Goal: Task Accomplishment & Management: Use online tool/utility

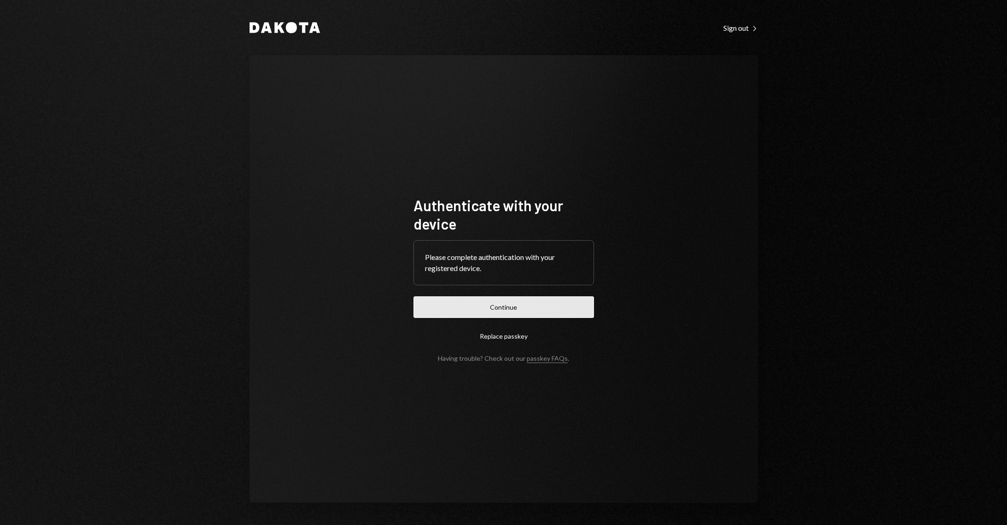
click at [506, 311] on button "Continue" at bounding box center [504, 308] width 181 height 22
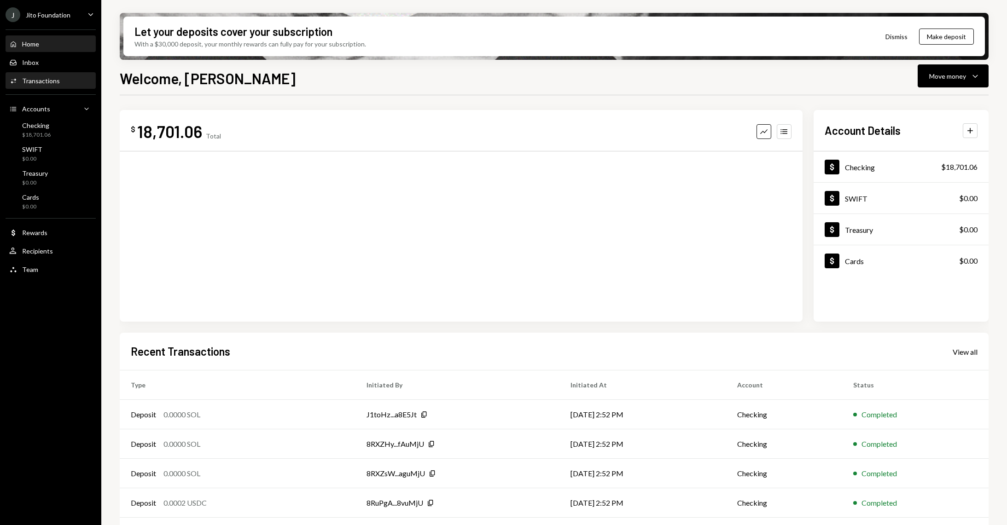
click at [62, 88] on div "Activities Transactions" at bounding box center [50, 81] width 83 height 16
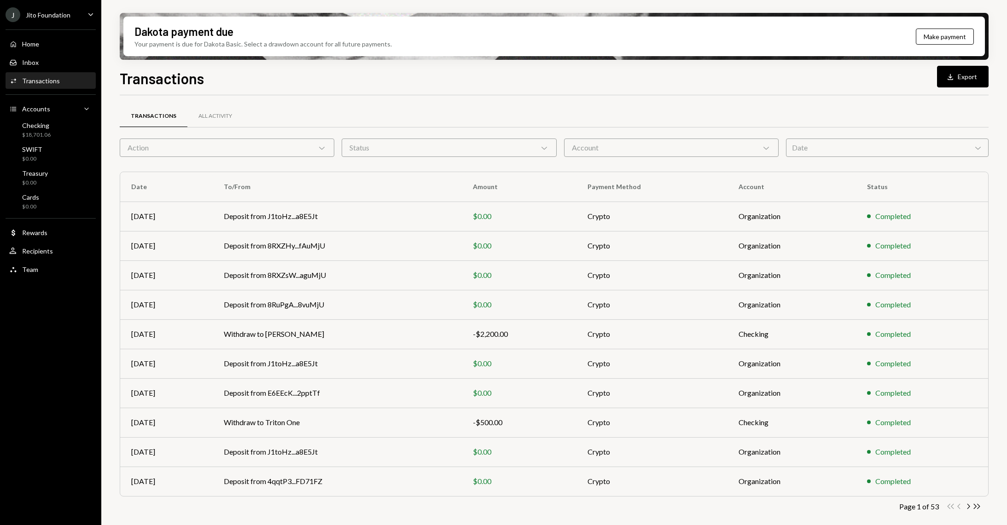
click at [51, 117] on div "Home Home Inbox Inbox Activities Transactions Accounts Accounts Caret Down Chec…" at bounding box center [50, 152] width 101 height 256
click at [51, 127] on div "Checking $18,701.06" at bounding box center [50, 131] width 83 height 18
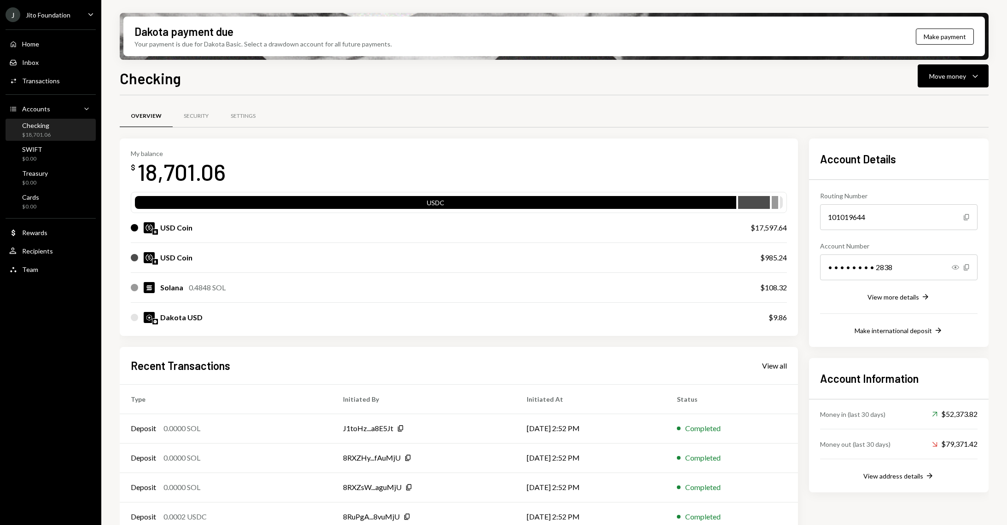
scroll to position [43, 0]
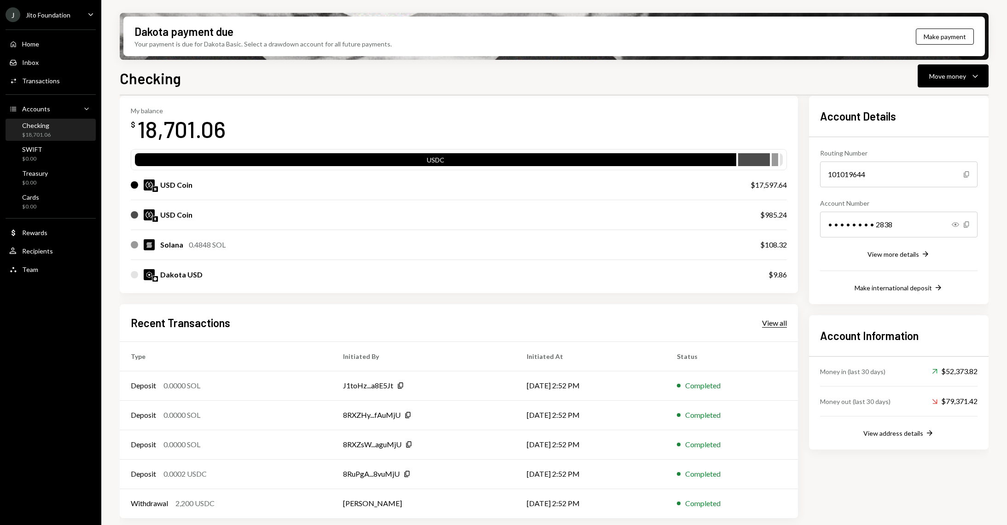
click at [773, 327] on div "View all" at bounding box center [774, 323] width 25 height 9
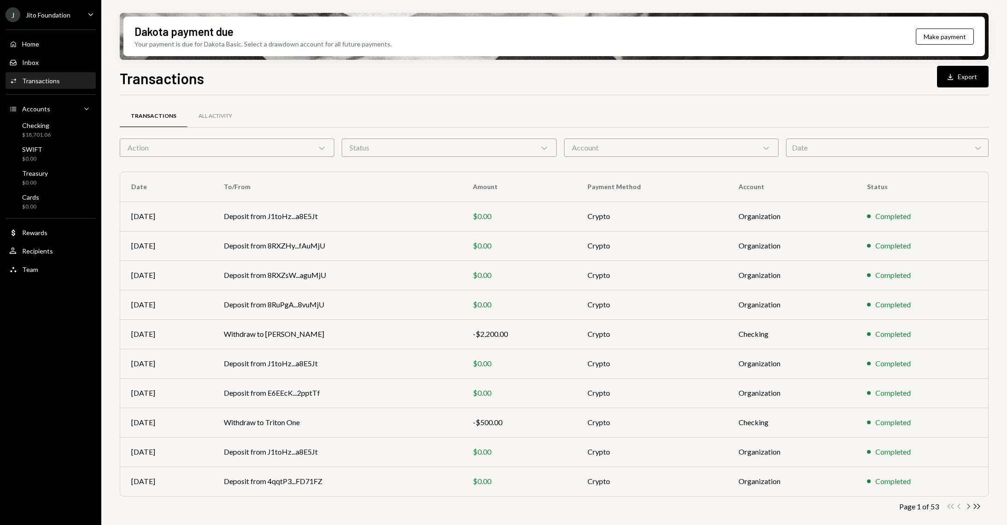
click at [967, 503] on icon "Chevron Right" at bounding box center [968, 506] width 9 height 9
click at [341, 275] on td "Withdraw to Atsushi" at bounding box center [335, 275] width 246 height 29
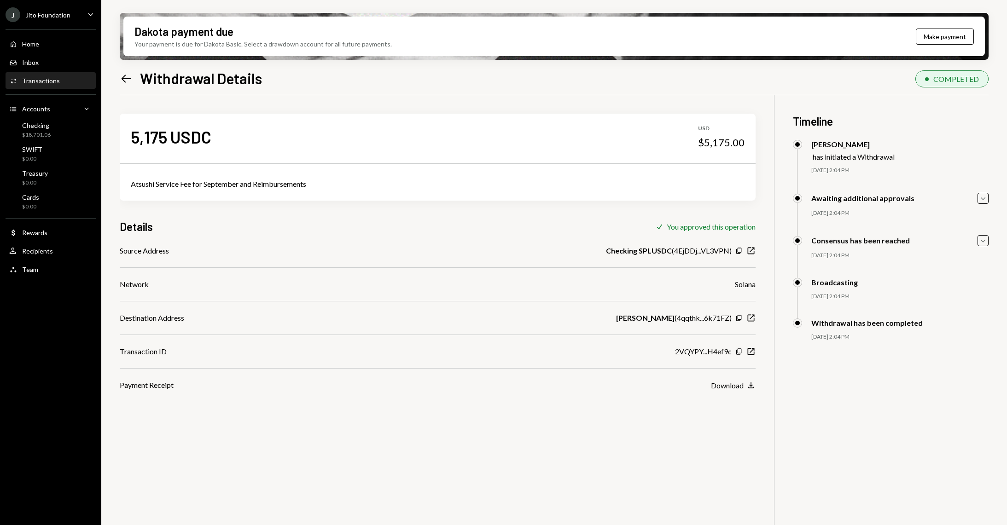
click at [232, 184] on div "Atsushi Service Fee for September and Reimbursements" at bounding box center [438, 184] width 614 height 11
copy div "Atsushi Service Fee for September and Reimbursements"
click at [37, 46] on div "Home" at bounding box center [30, 44] width 17 height 8
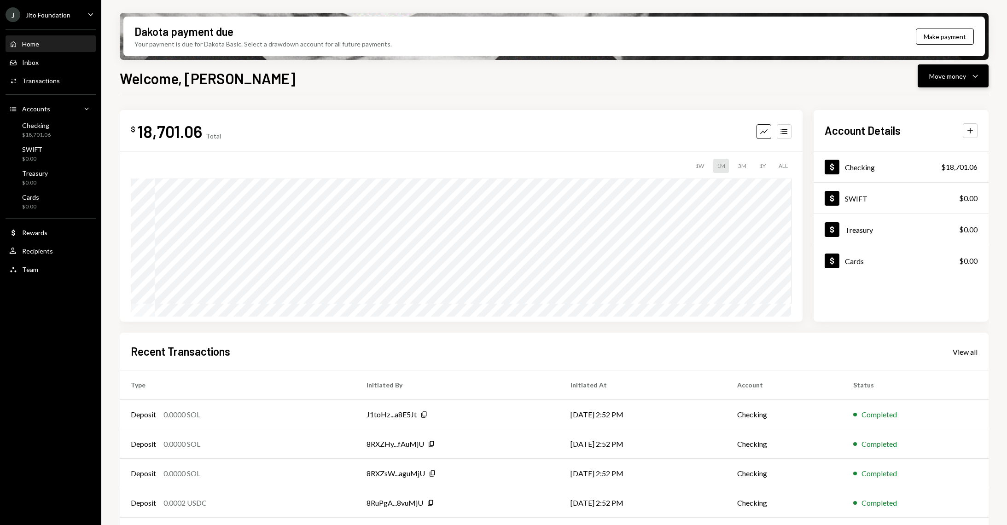
click at [984, 70] on button "Move money Caret Down" at bounding box center [953, 75] width 71 height 23
click at [923, 105] on div "Send" at bounding box center [945, 104] width 67 height 10
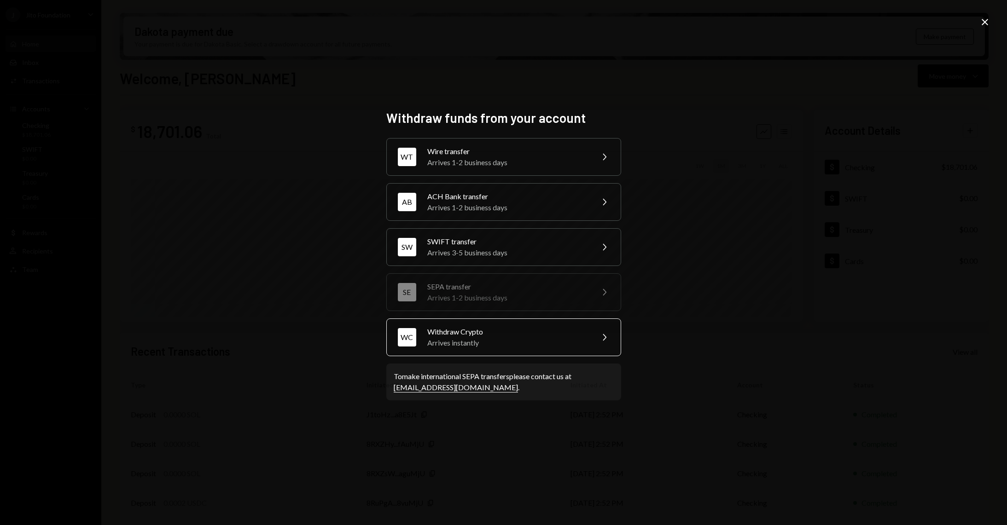
click at [473, 338] on div "Arrives instantly" at bounding box center [507, 343] width 160 height 11
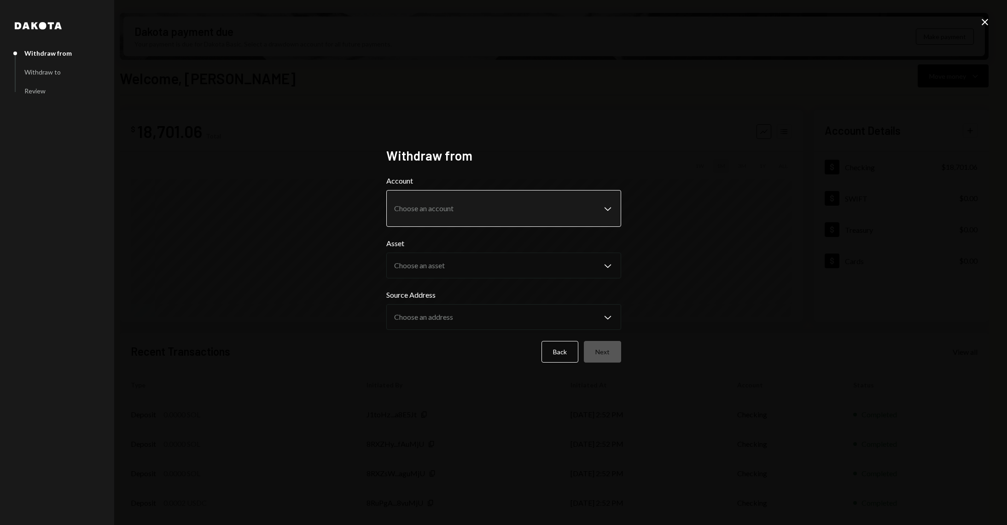
click at [490, 202] on body "J Jito Foundation Caret Down Home Home Inbox Inbox Activities Transactions Acco…" at bounding box center [503, 262] width 1007 height 525
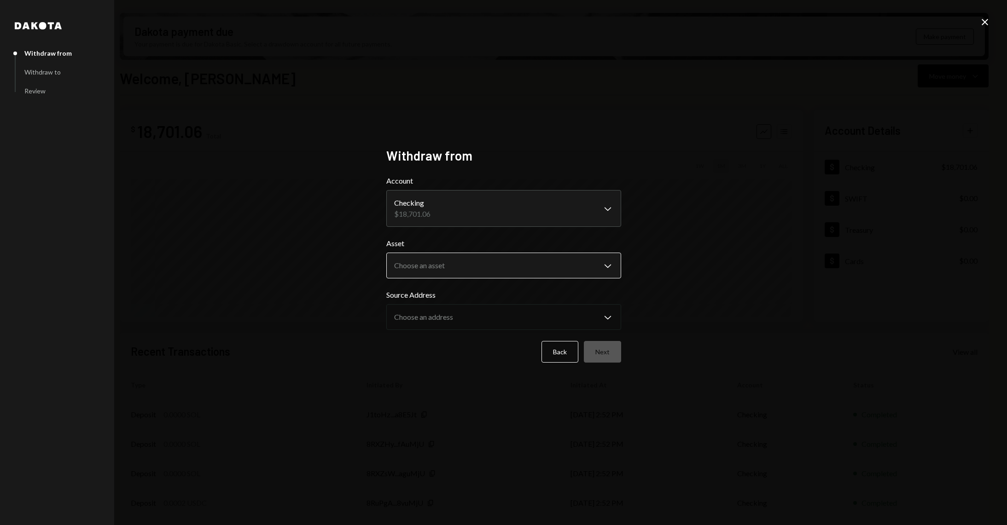
click at [462, 268] on body "J Jito Foundation Caret Down Home Home Inbox Inbox Activities Transactions Acco…" at bounding box center [503, 262] width 1007 height 525
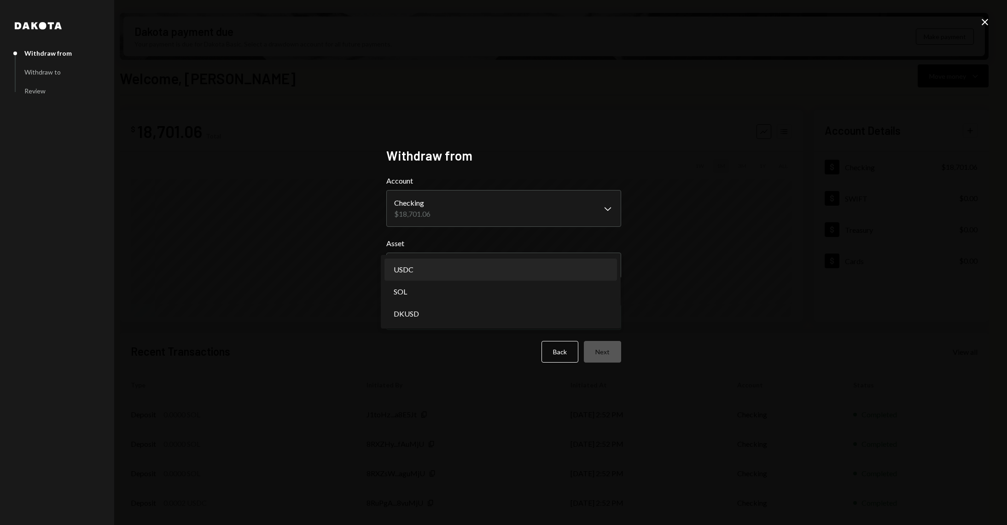
select select "****"
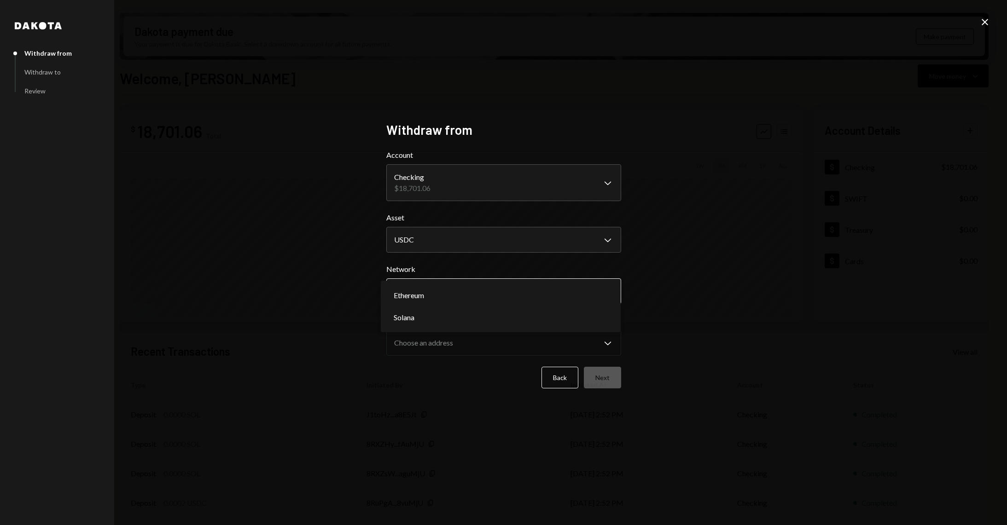
click at [460, 304] on body "J Jito Foundation Caret Down Home Home Inbox Inbox Activities Transactions Acco…" at bounding box center [503, 262] width 1007 height 525
select select "**********"
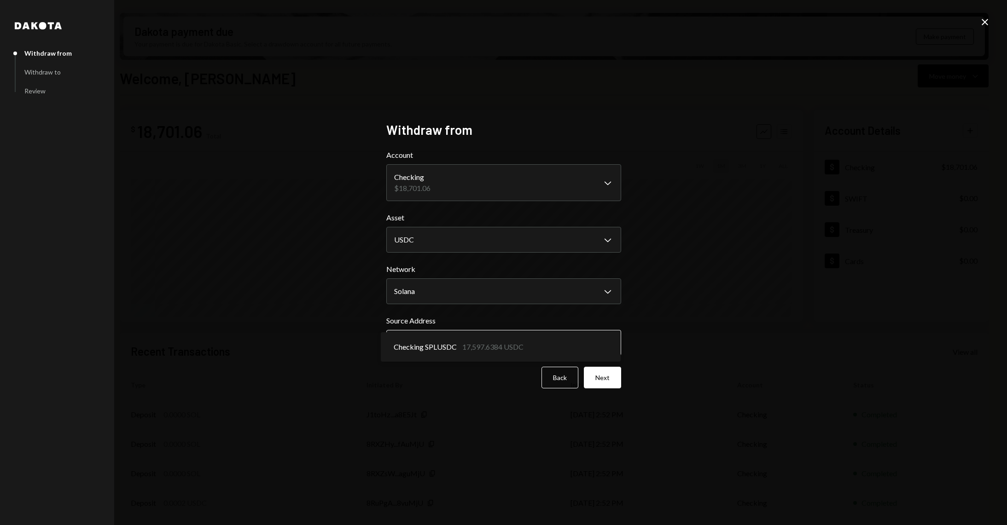
click at [462, 349] on body "J Jito Foundation Caret Down Home Home Inbox Inbox Activities Transactions Acco…" at bounding box center [503, 262] width 1007 height 525
click at [599, 376] on button "Next" at bounding box center [602, 378] width 37 height 22
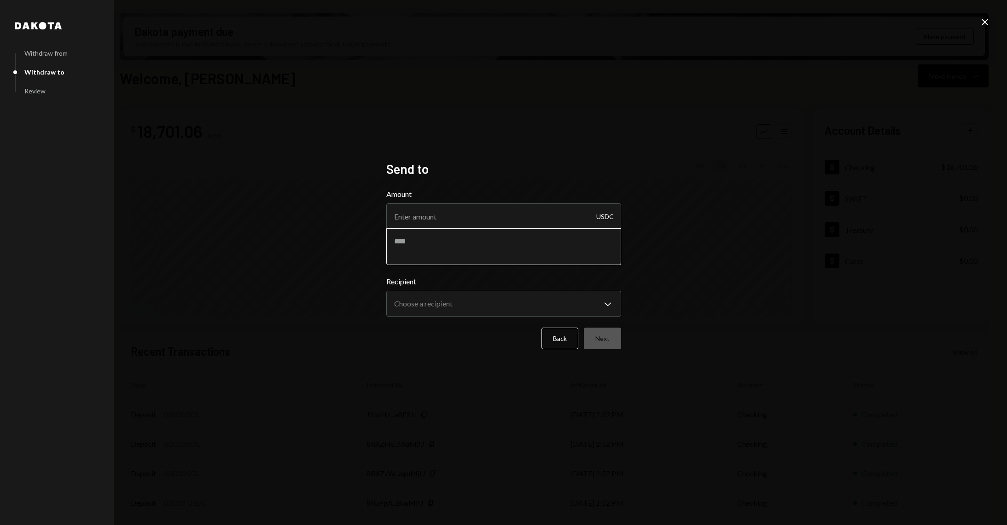
click at [423, 242] on textarea at bounding box center [503, 246] width 235 height 37
paste textarea "**********"
click at [471, 243] on textarea "**********" at bounding box center [503, 246] width 235 height 37
drag, startPoint x: 588, startPoint y: 243, endPoint x: 470, endPoint y: 243, distance: 118.4
click at [470, 243] on textarea "**********" at bounding box center [503, 246] width 235 height 37
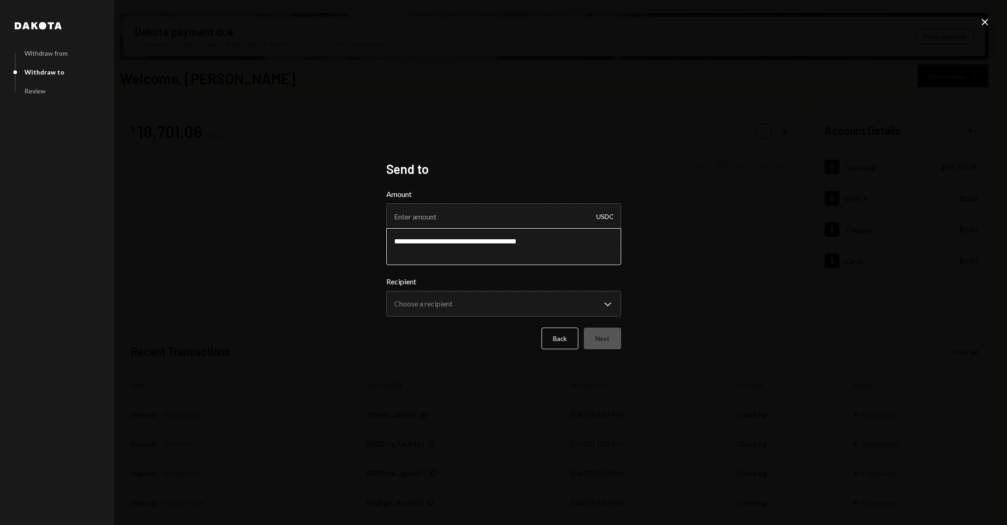
drag, startPoint x: 542, startPoint y: 238, endPoint x: 497, endPoint y: 240, distance: 45.2
click at [497, 240] on textarea "**********" at bounding box center [503, 246] width 235 height 37
paste textarea "**********"
type textarea "**********"
click at [484, 223] on input "Amount" at bounding box center [503, 217] width 235 height 26
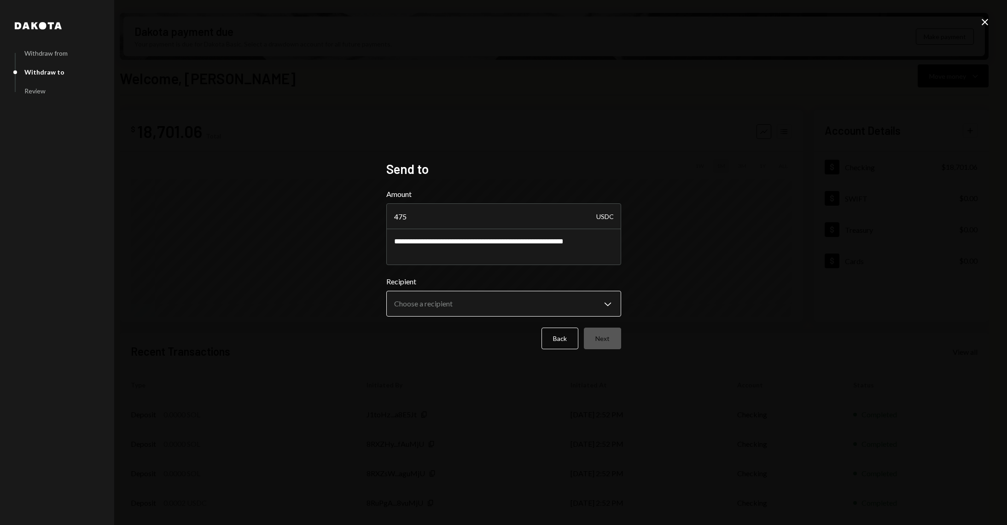
type input "475"
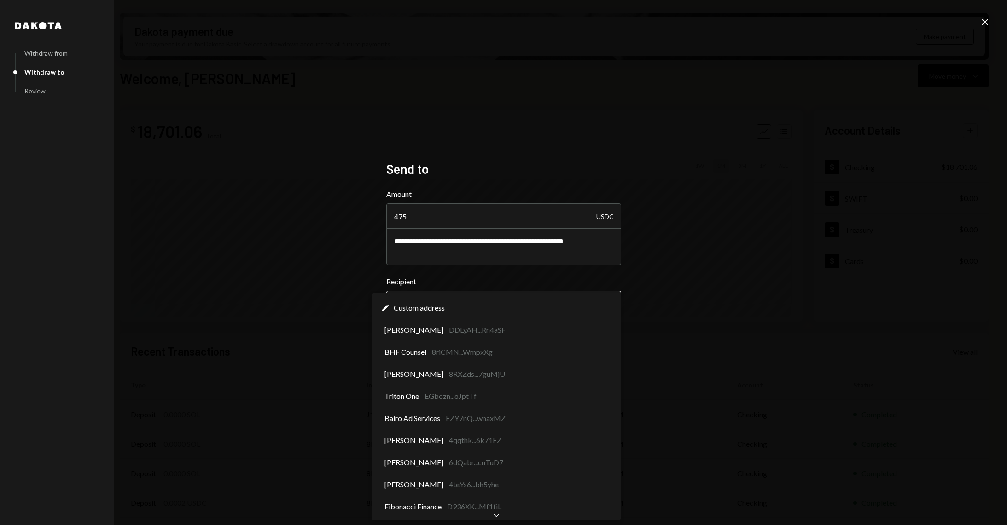
click at [502, 312] on body "J Jito Foundation Caret Down Home Home Inbox Inbox Activities Transactions Acco…" at bounding box center [503, 262] width 1007 height 525
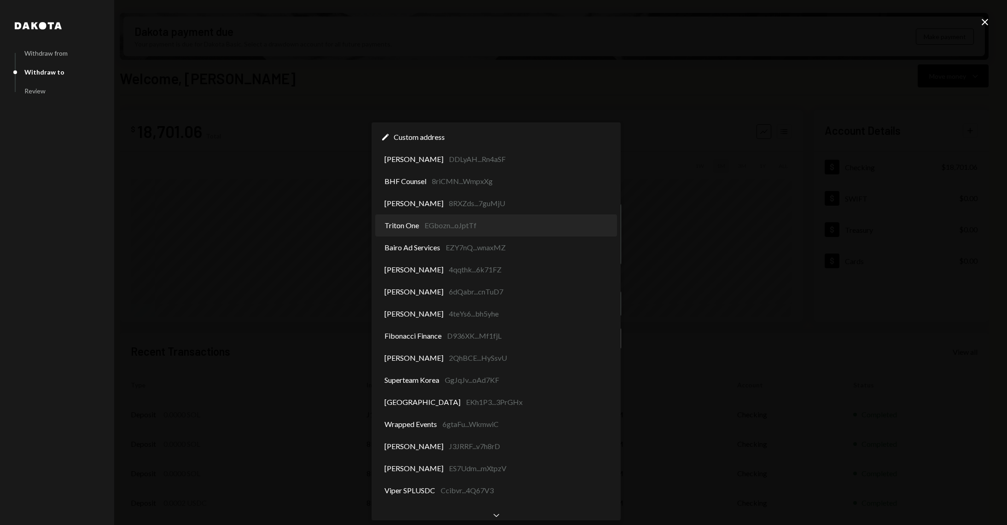
scroll to position [32, 0]
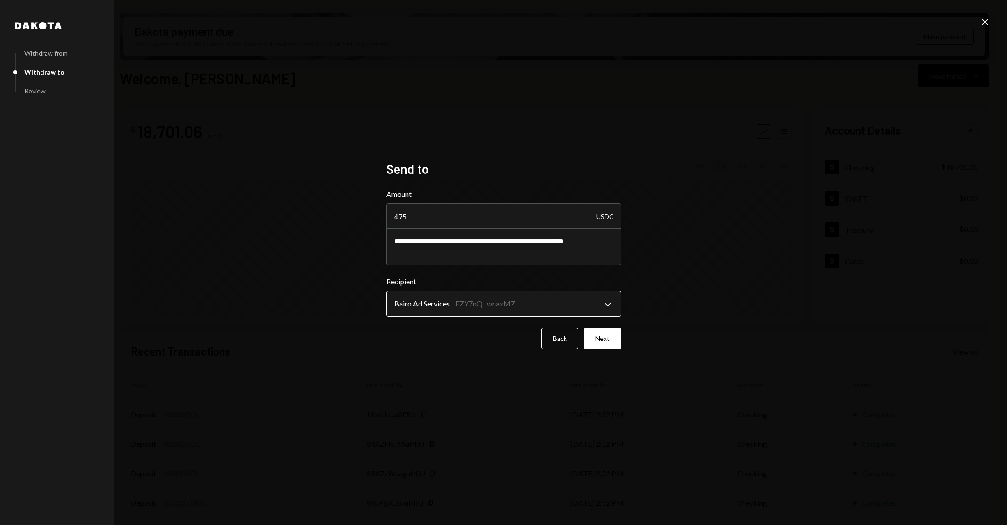
click at [479, 299] on body "J Jito Foundation Caret Down Home Home Inbox Inbox Activities Transactions Acco…" at bounding box center [503, 262] width 1007 height 525
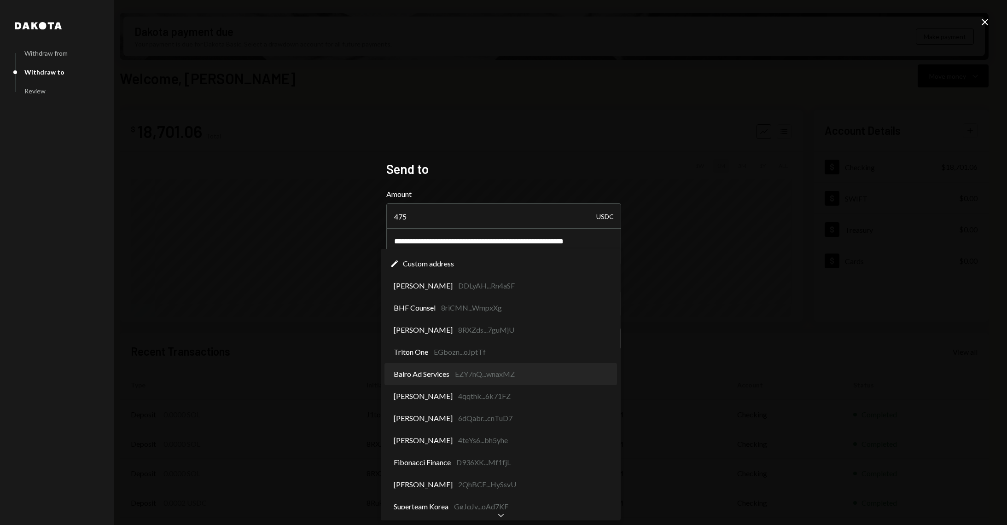
scroll to position [0, 0]
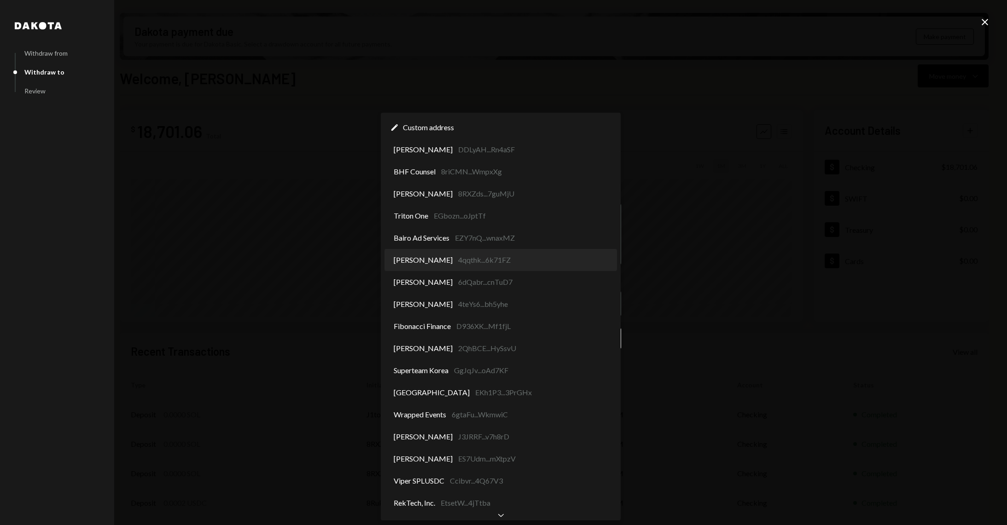
select select "**********"
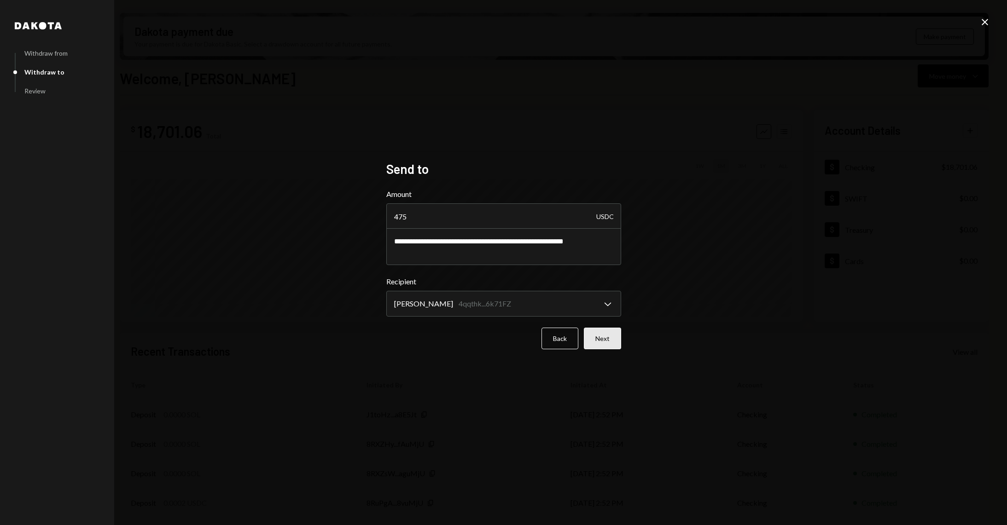
click at [617, 339] on button "Next" at bounding box center [602, 339] width 37 height 22
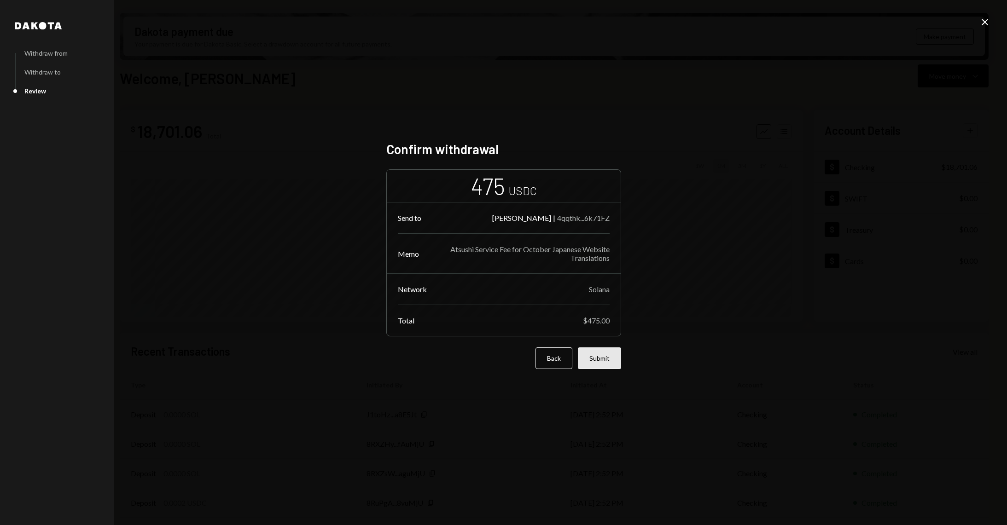
click at [614, 365] on button "Submit" at bounding box center [599, 359] width 43 height 22
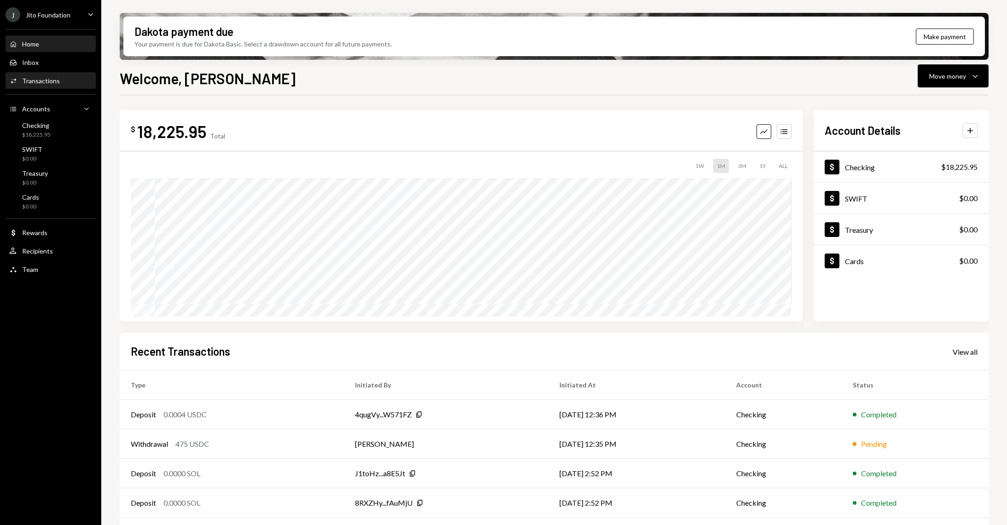
click at [48, 86] on div "Activities Transactions" at bounding box center [50, 81] width 83 height 16
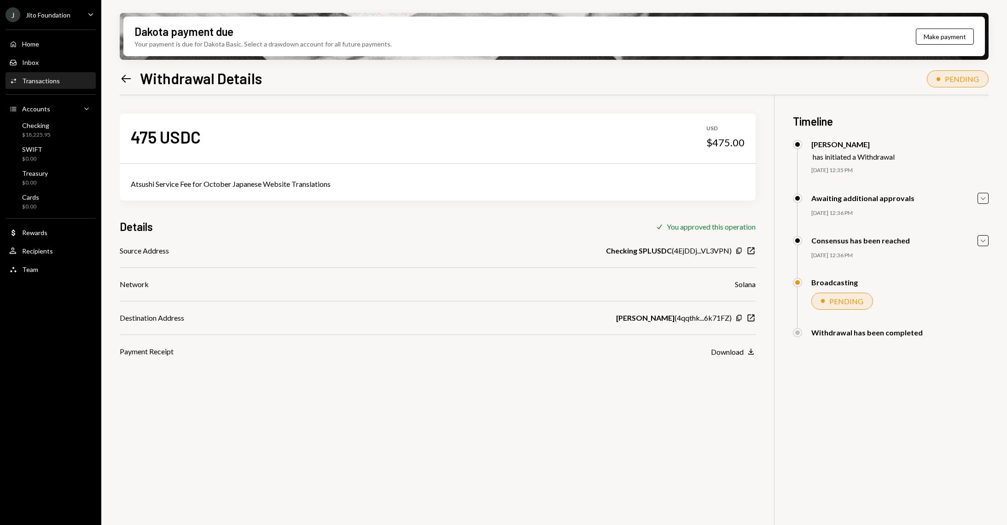
scroll to position [73, 0]
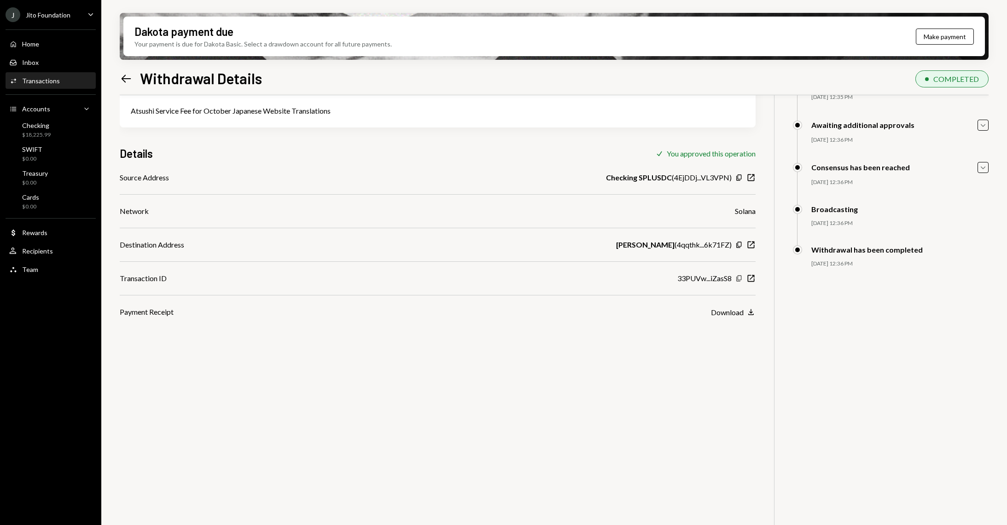
click at [736, 279] on icon "button" at bounding box center [738, 278] width 5 height 6
click at [148, 279] on div "Transaction ID" at bounding box center [143, 278] width 47 height 11
copy div "Transaction ID"
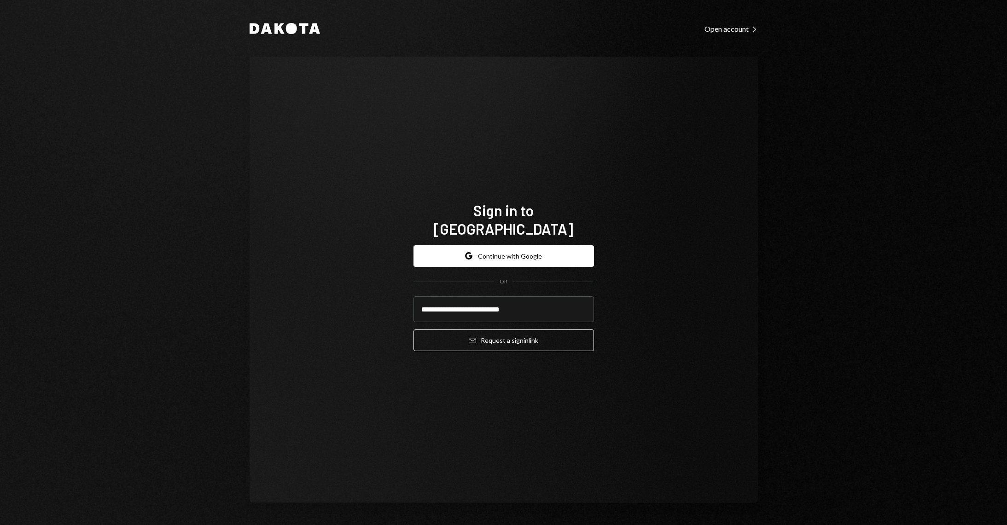
type input "**********"
click at [414, 330] on button "Email Request a sign in link" at bounding box center [504, 341] width 181 height 22
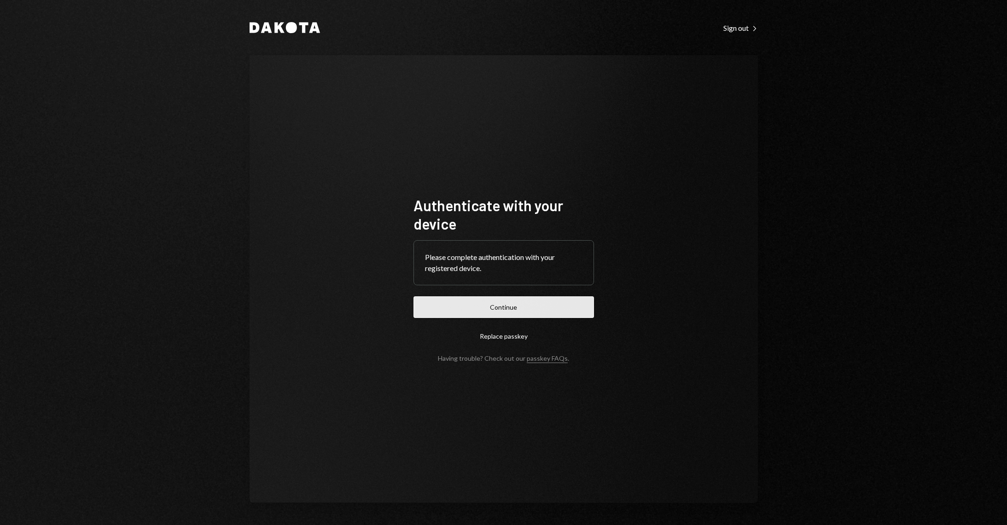
click at [448, 313] on button "Continue" at bounding box center [504, 308] width 181 height 22
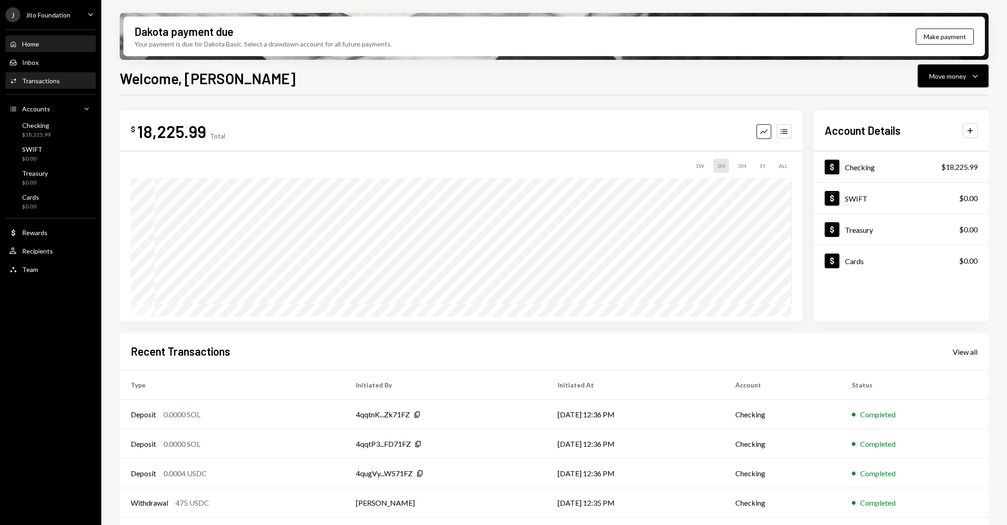
click at [43, 82] on div "Transactions" at bounding box center [41, 81] width 38 height 8
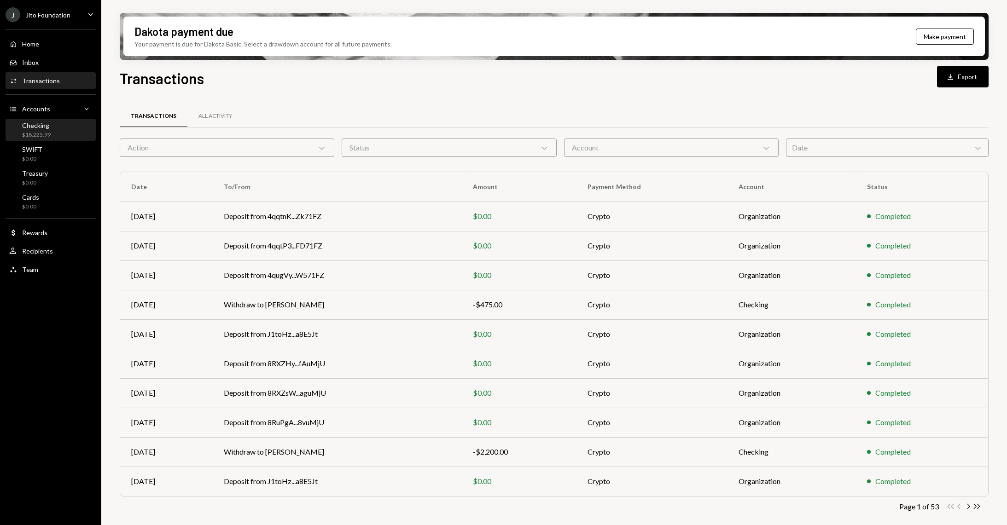
click at [47, 123] on div "Checking" at bounding box center [36, 126] width 29 height 8
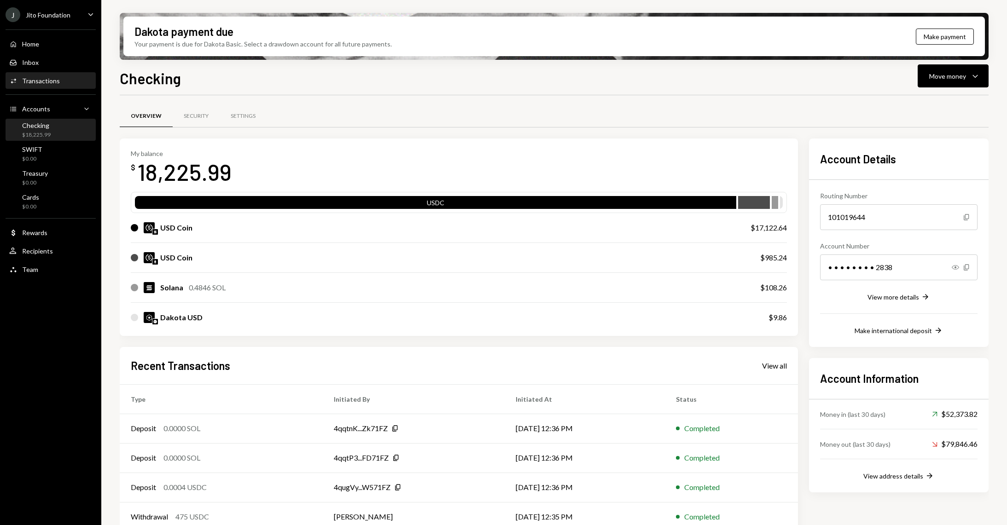
click at [48, 76] on div "Activities Transactions" at bounding box center [50, 81] width 83 height 16
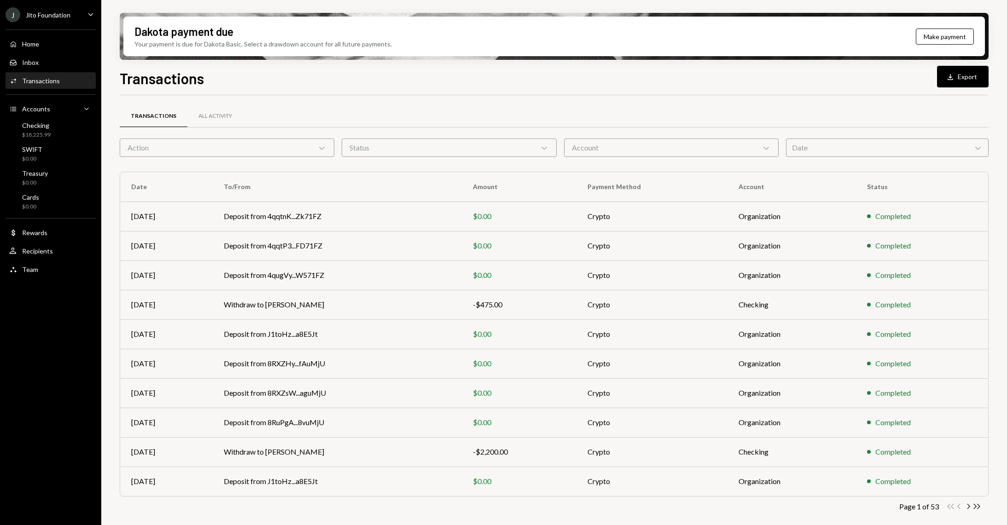
click at [252, 150] on div "Action Chevron Down" at bounding box center [227, 148] width 215 height 18
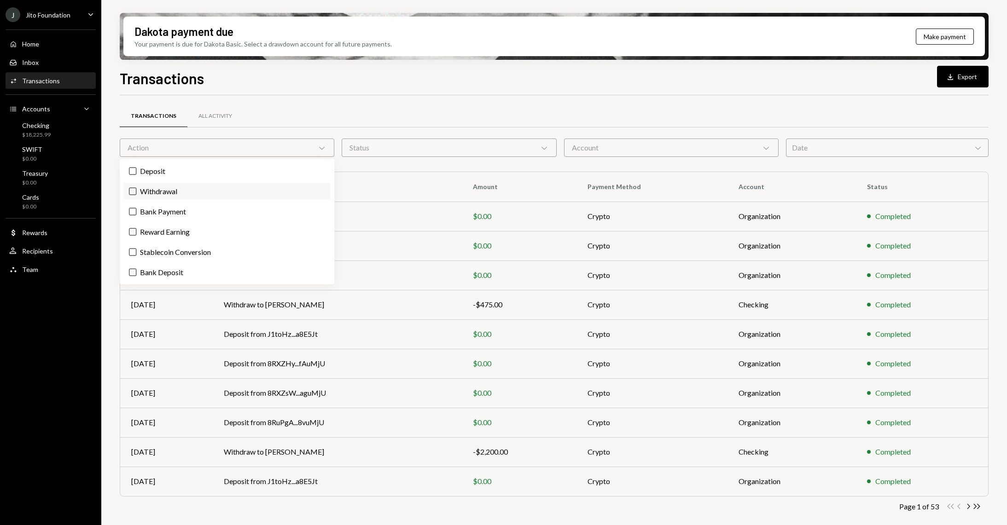
click at [185, 194] on label "Withdrawal" at bounding box center [226, 191] width 207 height 17
click at [136, 194] on button "Withdrawal" at bounding box center [132, 191] width 7 height 7
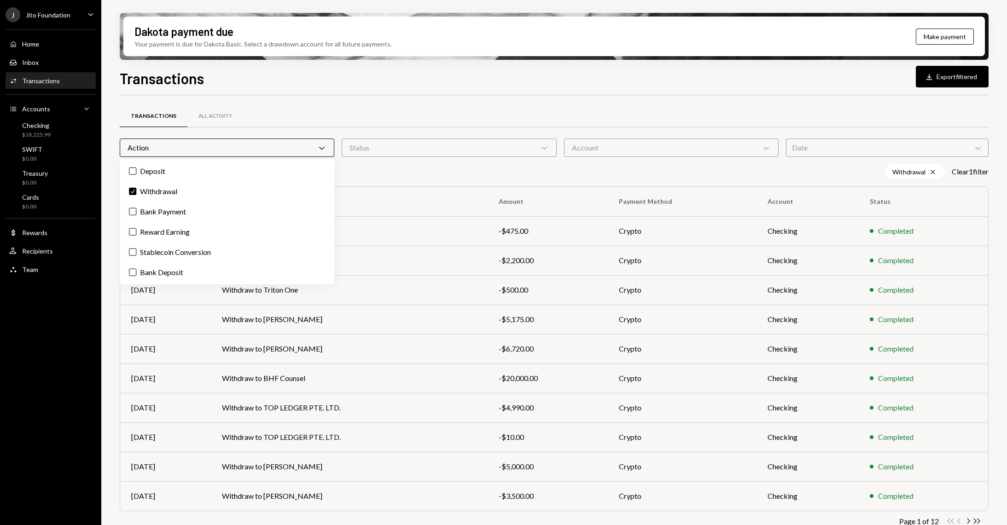
click at [109, 179] on div "Dakota payment due Your payment is due for Dakota Basic. Select a drawdown acco…" at bounding box center [554, 262] width 906 height 525
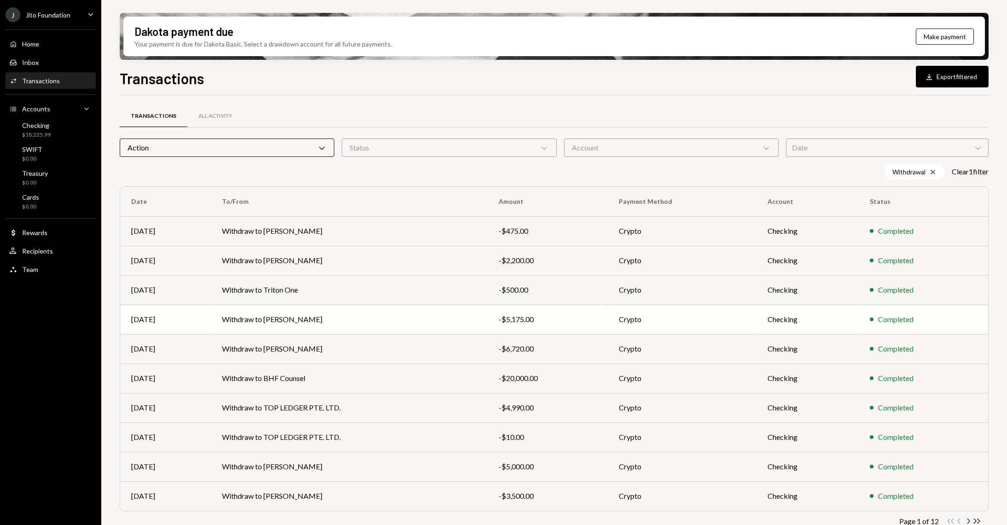
scroll to position [13, 0]
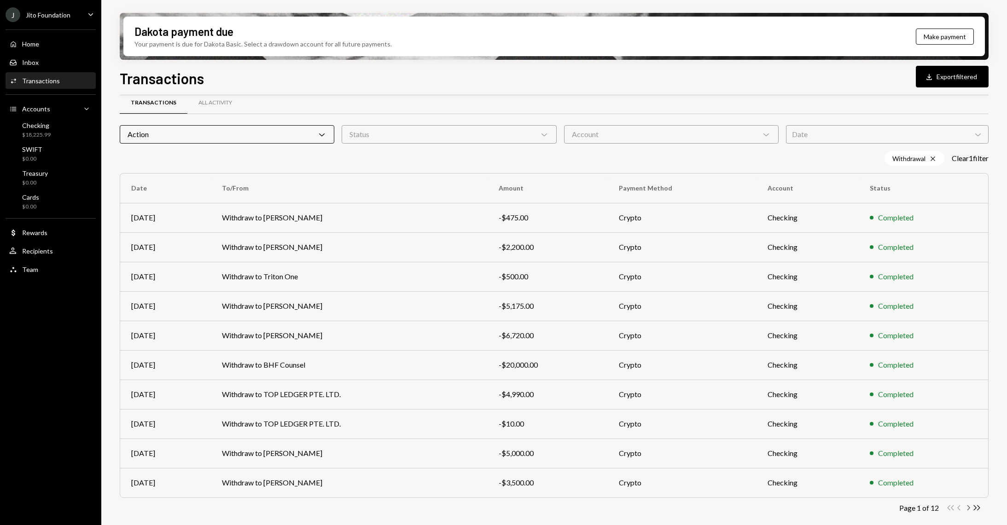
click at [967, 508] on icon "Chevron Right" at bounding box center [968, 508] width 9 height 9
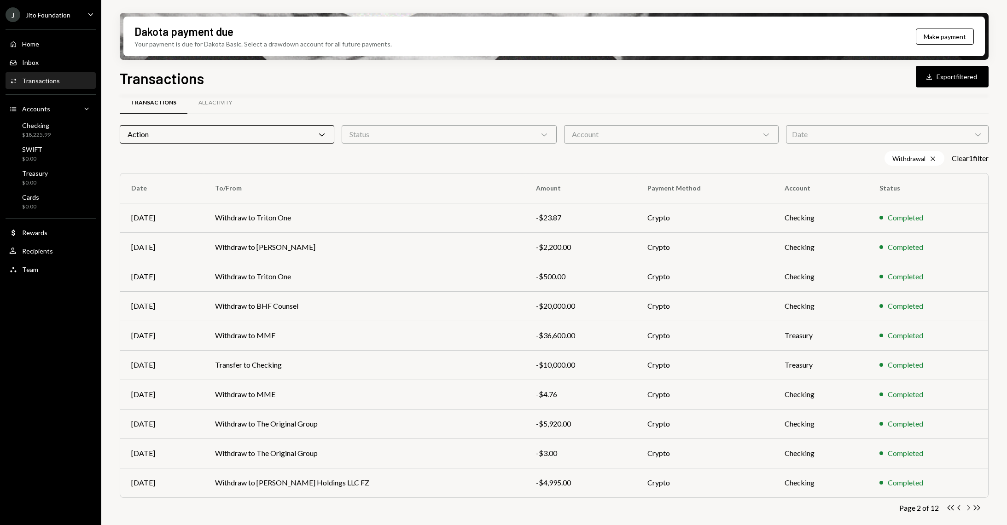
click at [970, 508] on icon "Chevron Right" at bounding box center [968, 508] width 9 height 9
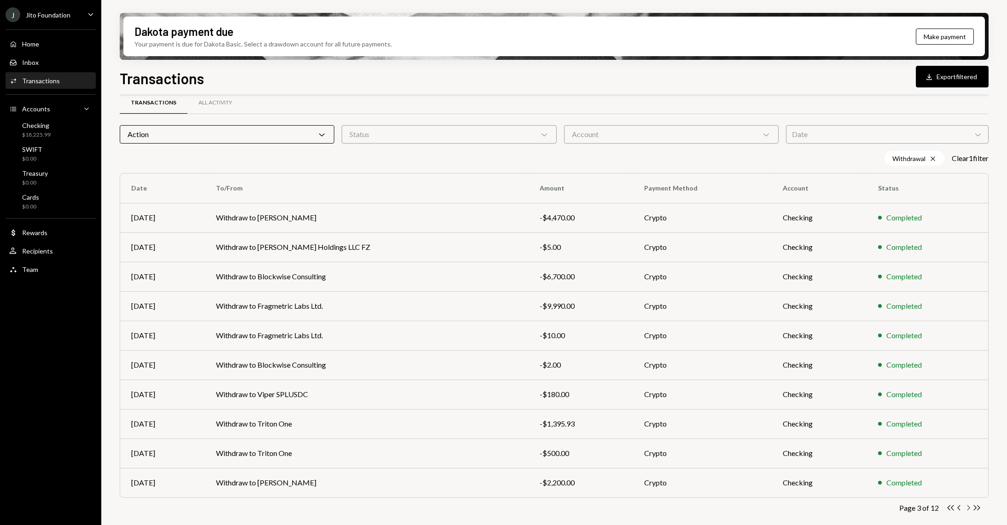
click at [969, 508] on icon "Chevron Right" at bounding box center [968, 508] width 9 height 9
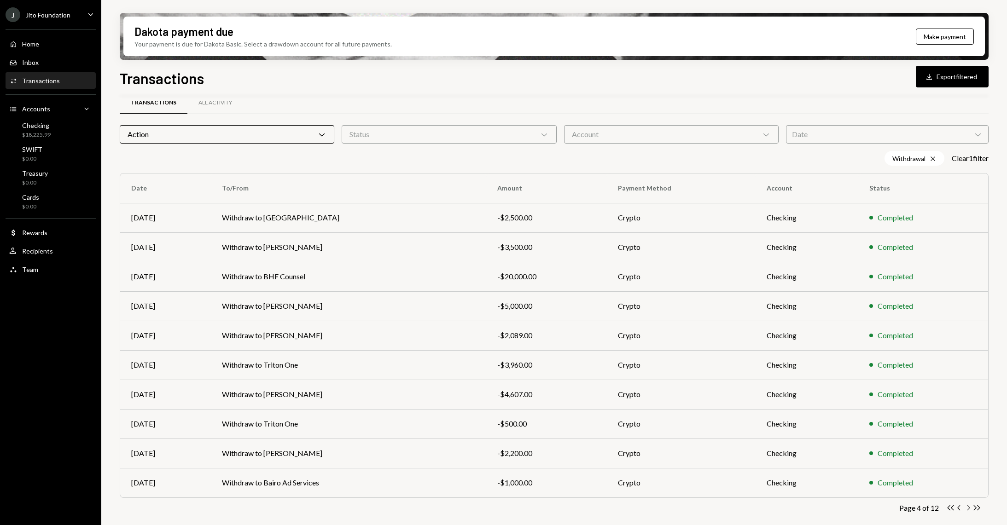
click at [969, 507] on icon "Chevron Right" at bounding box center [968, 508] width 9 height 9
click at [954, 508] on icon "Double Arrow Left" at bounding box center [950, 508] width 9 height 9
click at [965, 507] on icon "Chevron Right" at bounding box center [968, 508] width 9 height 9
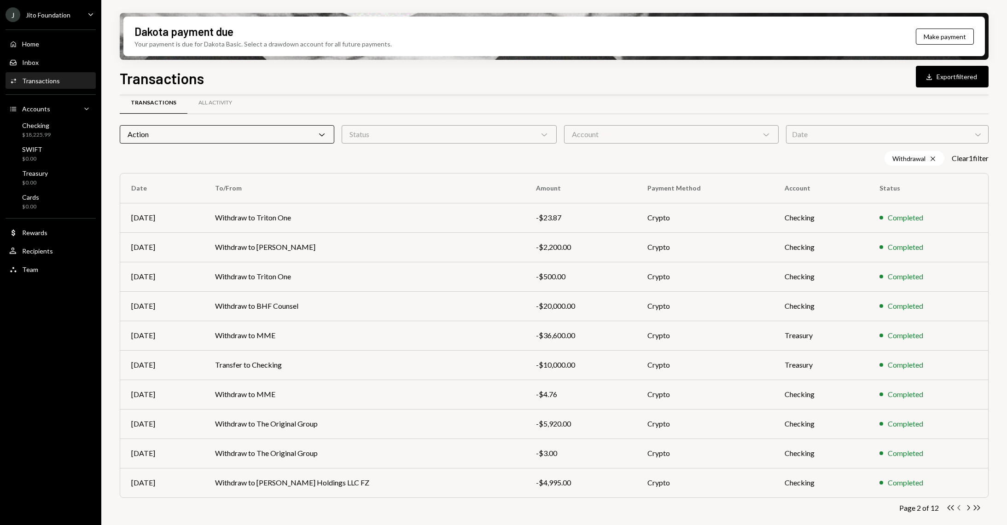
click at [958, 509] on icon "Chevron Left" at bounding box center [959, 508] width 9 height 9
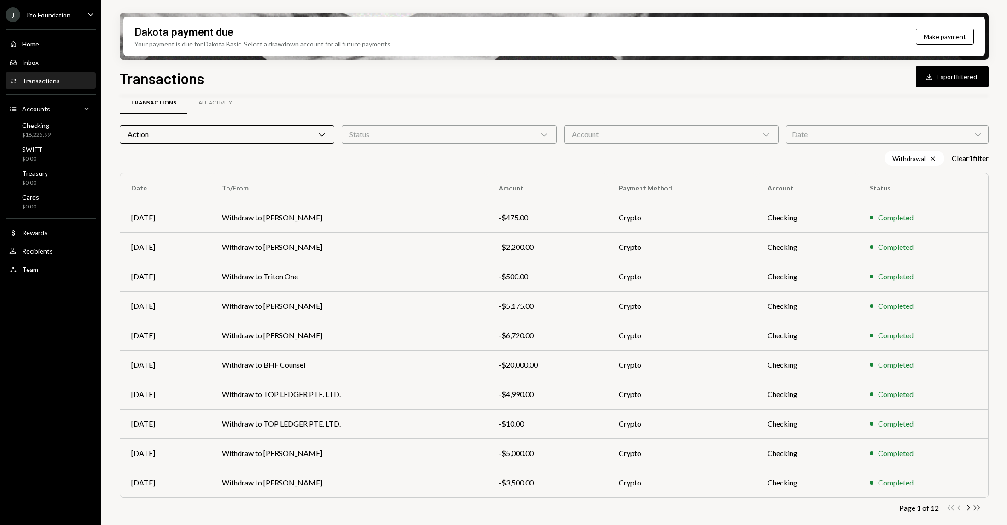
click at [974, 511] on icon "Double Arrow Right" at bounding box center [977, 508] width 9 height 9
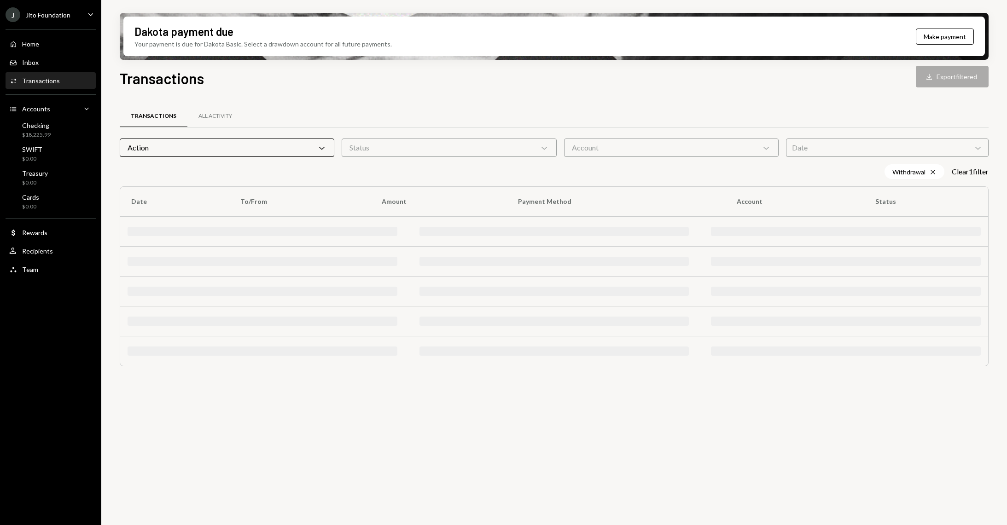
scroll to position [0, 0]
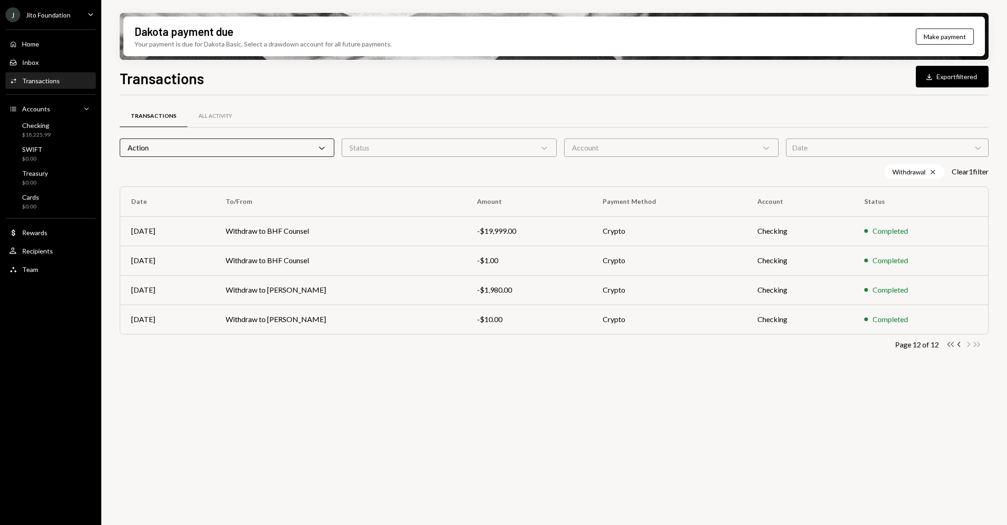
click at [953, 345] on icon "Double Arrow Left" at bounding box center [950, 344] width 9 height 9
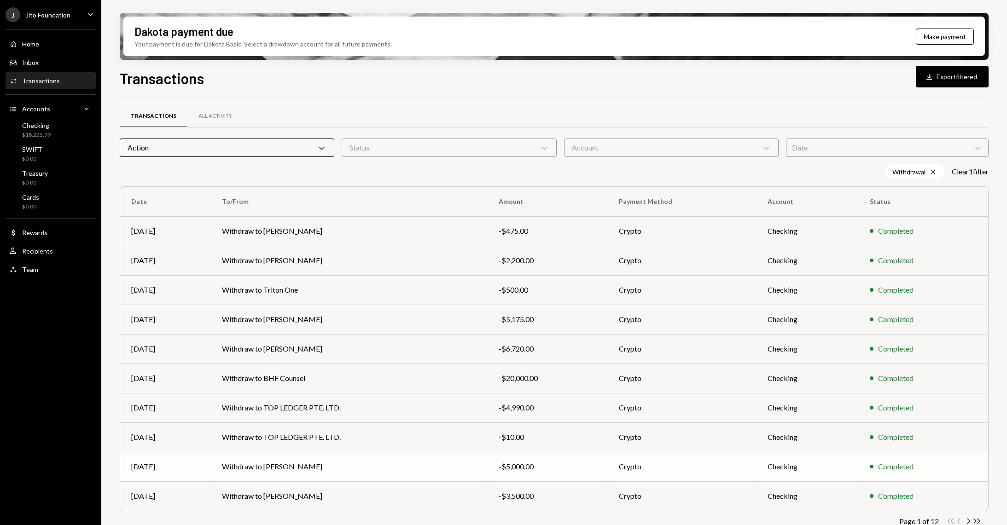
scroll to position [13, 0]
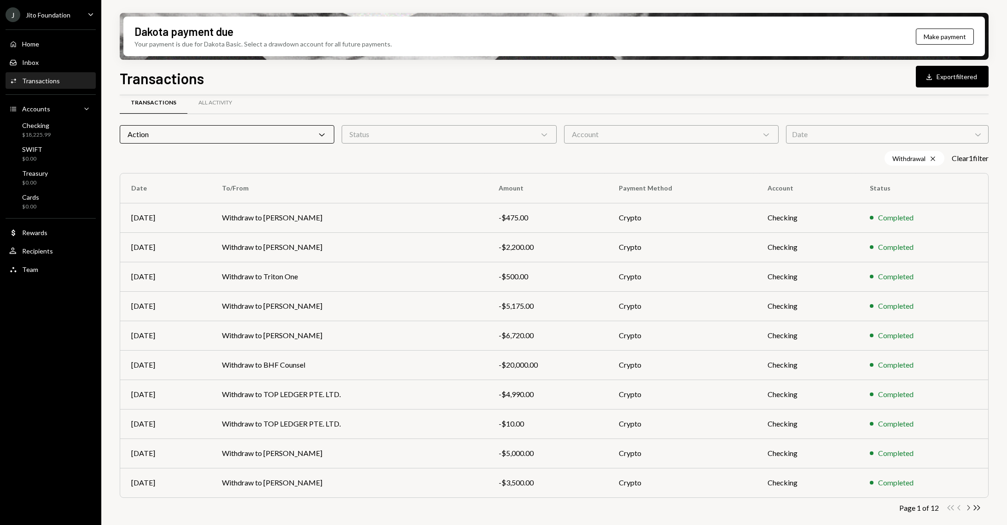
click at [969, 510] on icon "Chevron Right" at bounding box center [968, 508] width 9 height 9
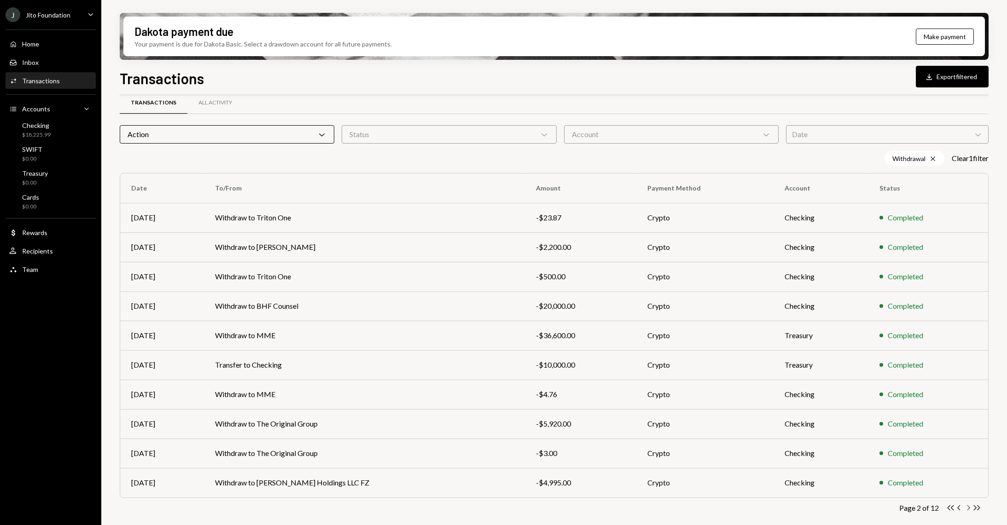
click at [969, 510] on icon "Chevron Right" at bounding box center [968, 508] width 9 height 9
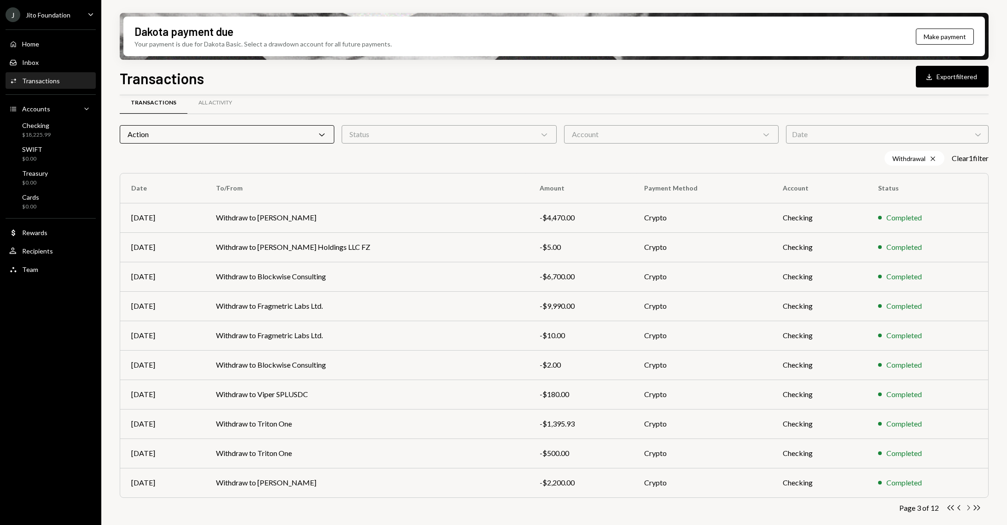
click at [969, 510] on icon "Chevron Right" at bounding box center [968, 508] width 9 height 9
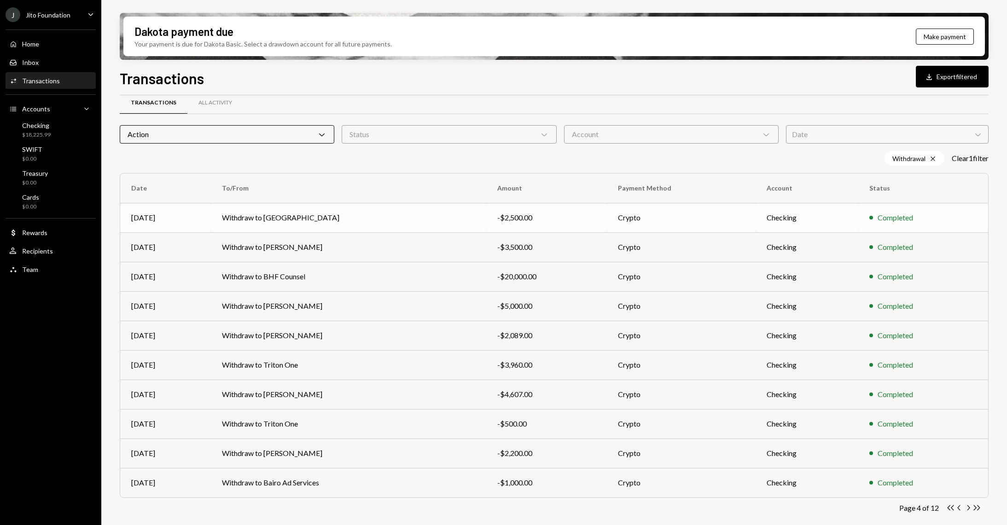
click at [375, 214] on td "Withdraw to Taewoo Park" at bounding box center [348, 217] width 275 height 29
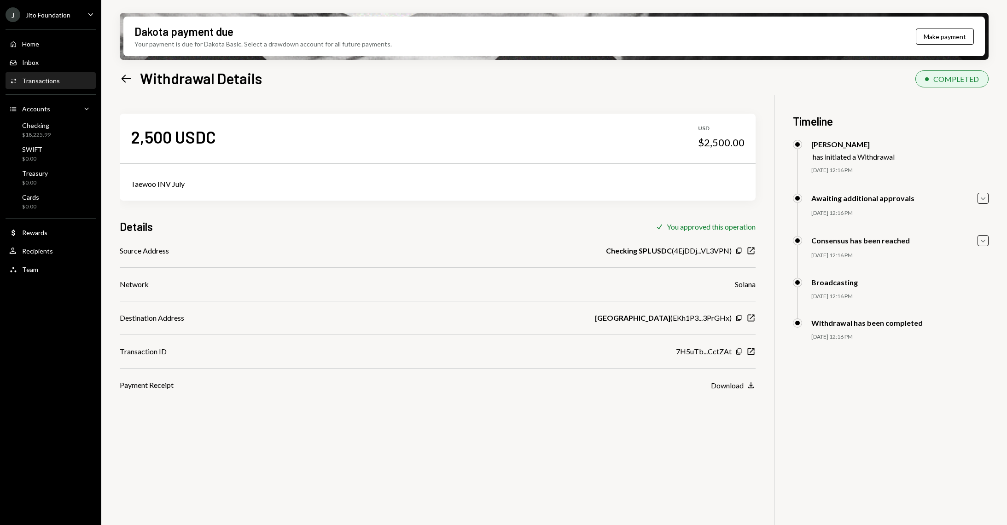
click at [150, 197] on div "Taewoo INV July" at bounding box center [438, 184] width 636 height 33
click at [158, 185] on div "Taewoo INV July" at bounding box center [438, 184] width 614 height 11
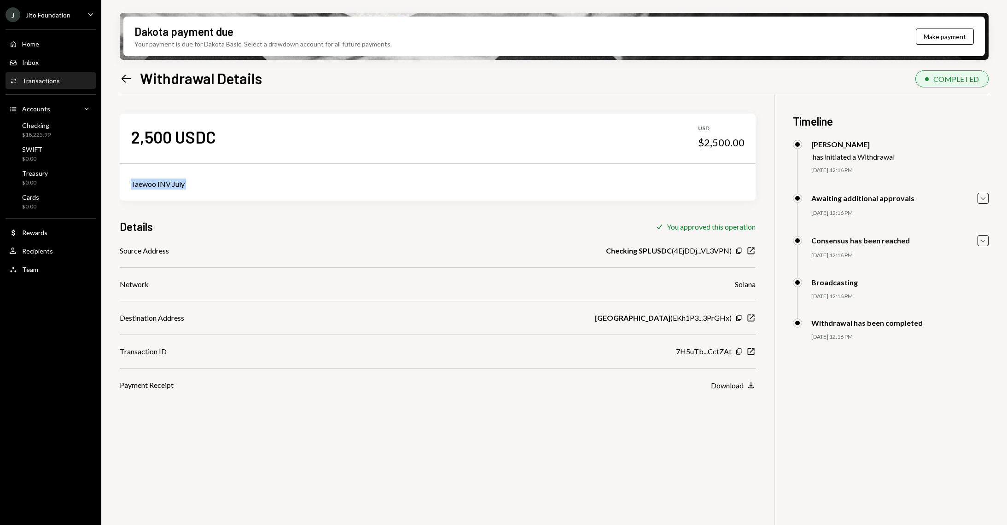
copy div "Taewoo INV July"
click at [54, 45] on div "Home Home" at bounding box center [50, 44] width 83 height 8
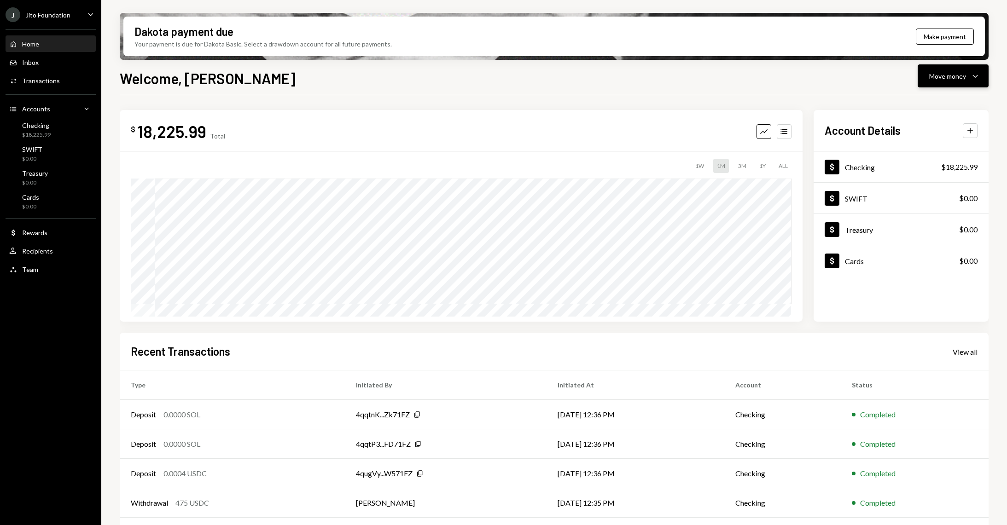
click at [975, 76] on icon "Caret Down" at bounding box center [975, 75] width 11 height 11
click at [929, 104] on div "Send" at bounding box center [945, 104] width 67 height 10
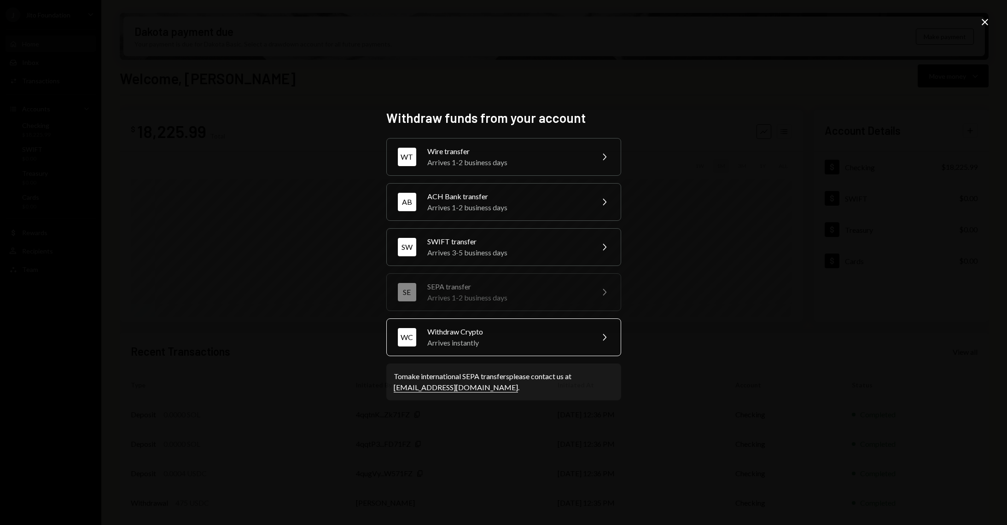
click at [482, 336] on div "Withdraw Crypto" at bounding box center [507, 332] width 160 height 11
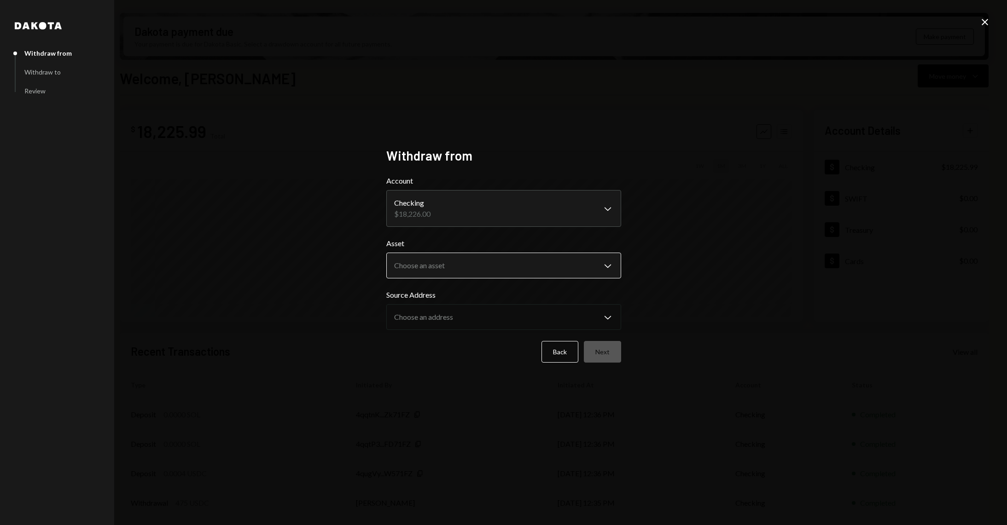
click at [494, 269] on body "J Jito Foundation Caret Down Home Home Inbox Inbox Activities Transactions Acco…" at bounding box center [503, 262] width 1007 height 525
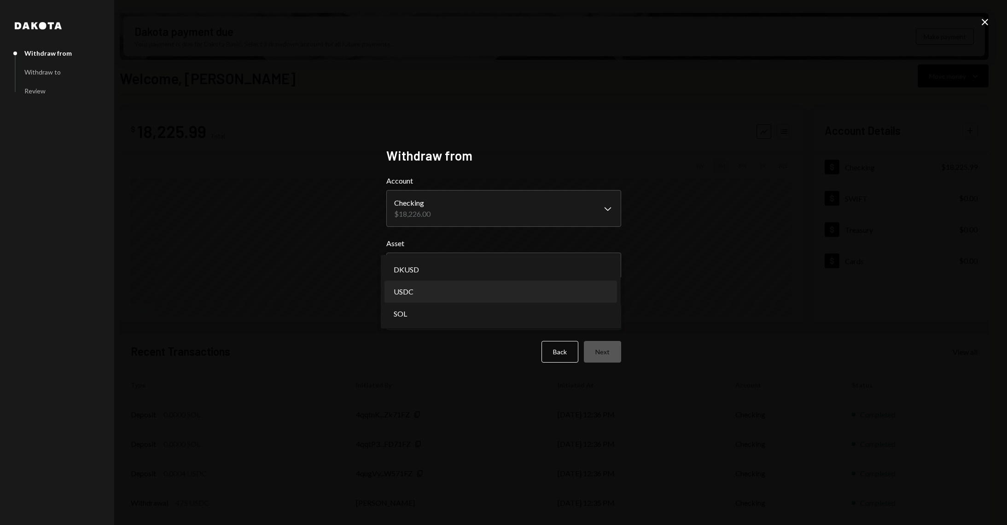
select select "****"
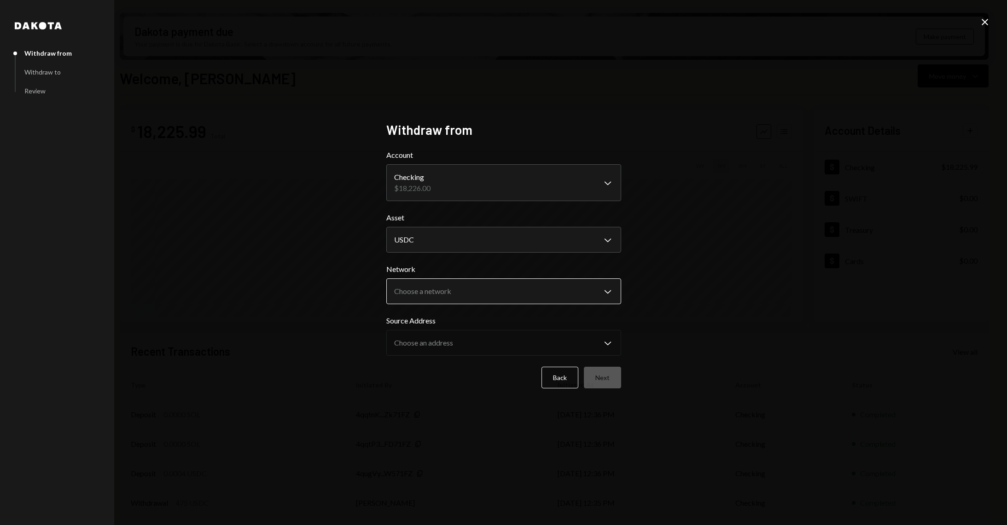
click at [503, 300] on body "J Jito Foundation Caret Down Home Home Inbox Inbox Activities Transactions Acco…" at bounding box center [503, 262] width 1007 height 525
select select "**********"
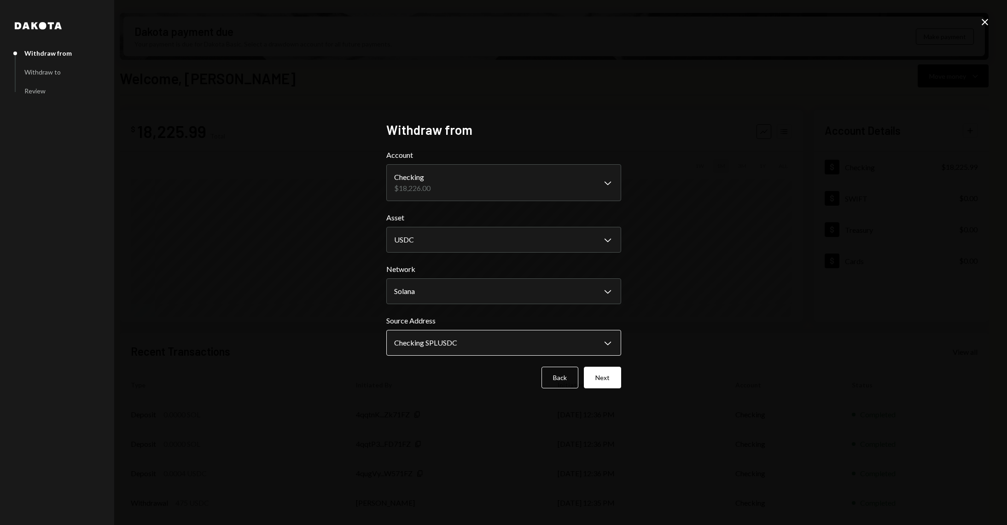
click at [462, 341] on body "J Jito Foundation Caret Down Home Home Inbox Inbox Activities Transactions Acco…" at bounding box center [503, 262] width 1007 height 525
click at [596, 381] on button "Next" at bounding box center [602, 378] width 37 height 22
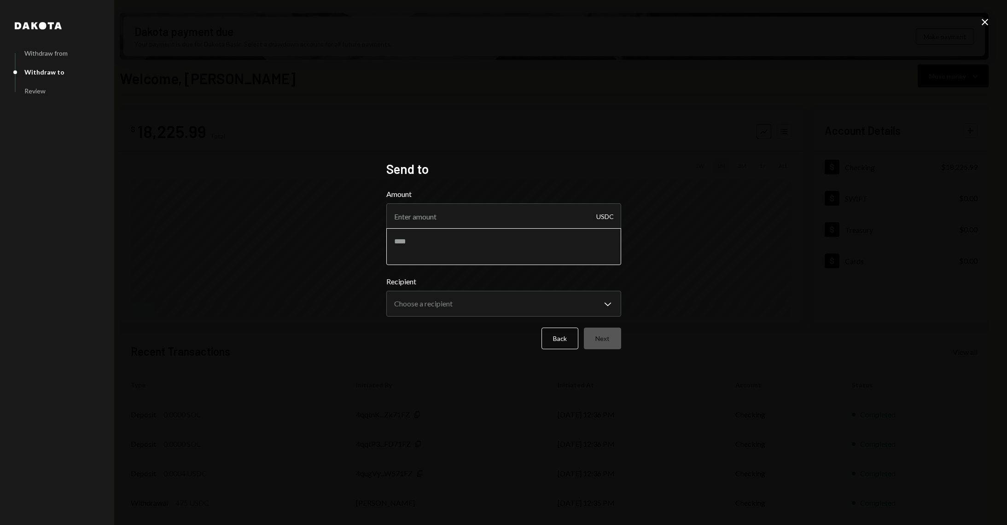
click at [438, 246] on textarea at bounding box center [503, 246] width 235 height 37
paste textarea "**********"
type textarea "**********"
click at [472, 217] on input "Amount" at bounding box center [503, 217] width 235 height 26
type input "5000"
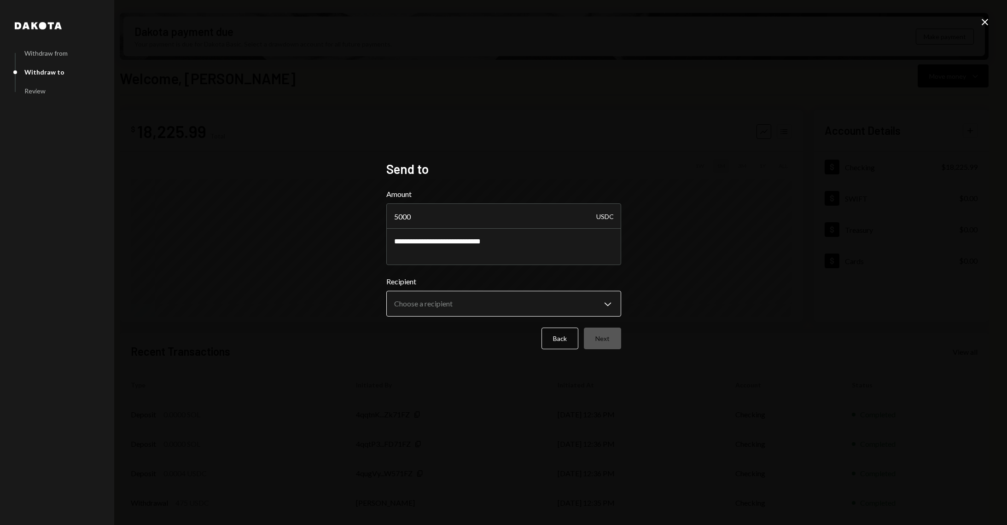
click at [463, 306] on body "J Jito Foundation Caret Down Home Home Inbox Inbox Activities Transactions Acco…" at bounding box center [503, 262] width 1007 height 525
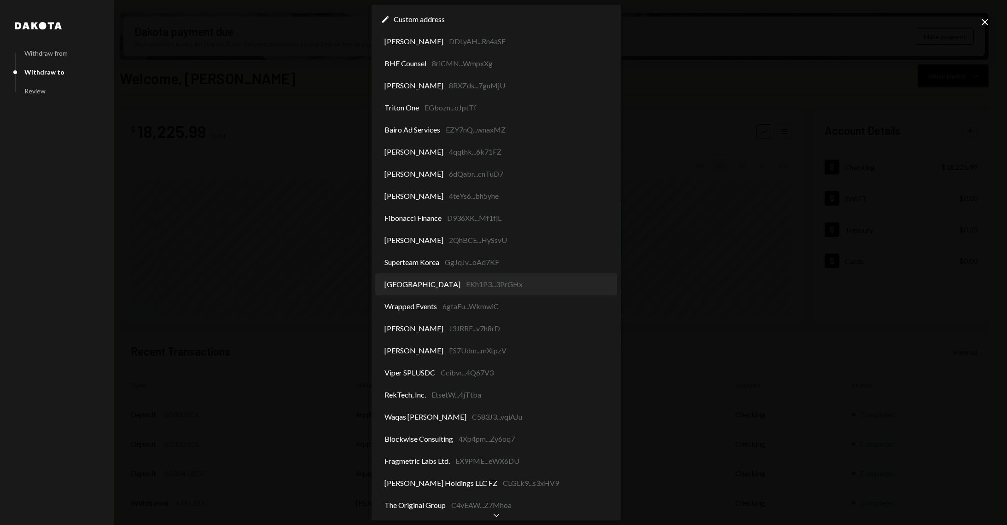
select select "**********"
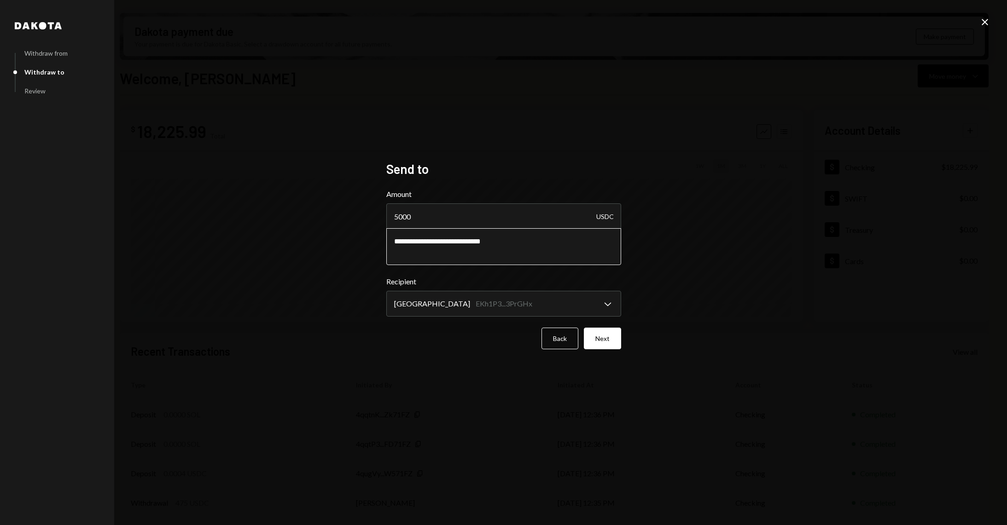
click at [421, 231] on textarea "**********" at bounding box center [503, 246] width 235 height 37
click at [496, 249] on textarea "**********" at bounding box center [503, 246] width 235 height 37
click at [606, 338] on button "Next" at bounding box center [602, 339] width 37 height 22
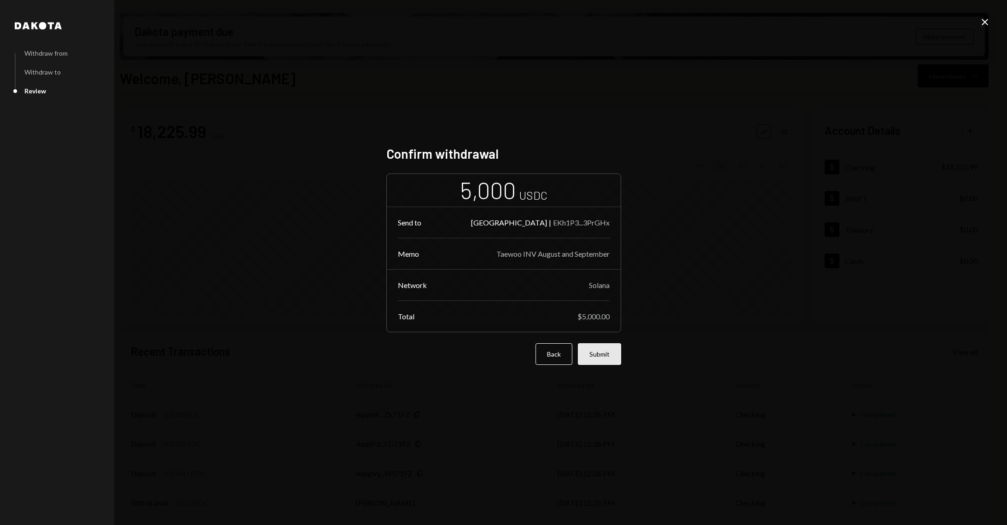
click at [607, 360] on button "Submit" at bounding box center [599, 355] width 43 height 22
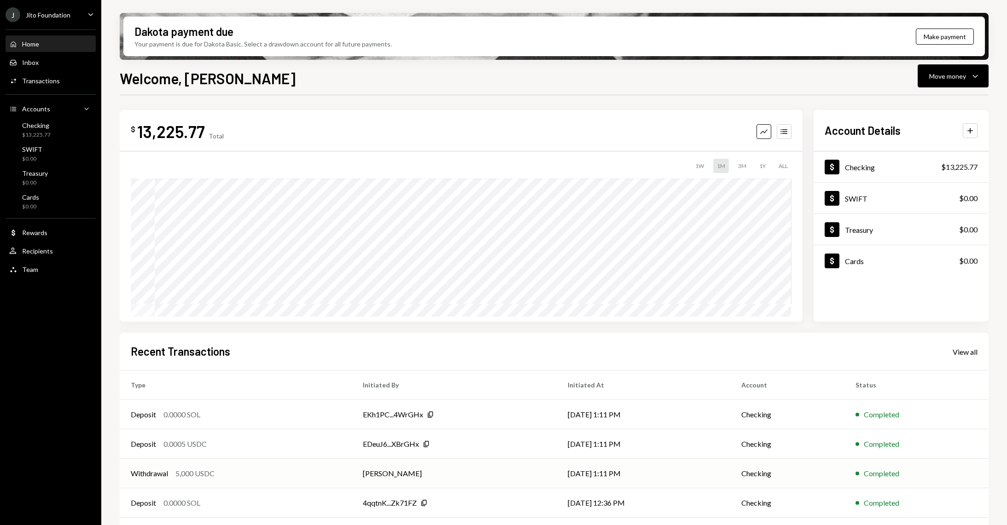
click at [267, 472] on div "Withdrawal 5,000 USDC" at bounding box center [236, 473] width 210 height 11
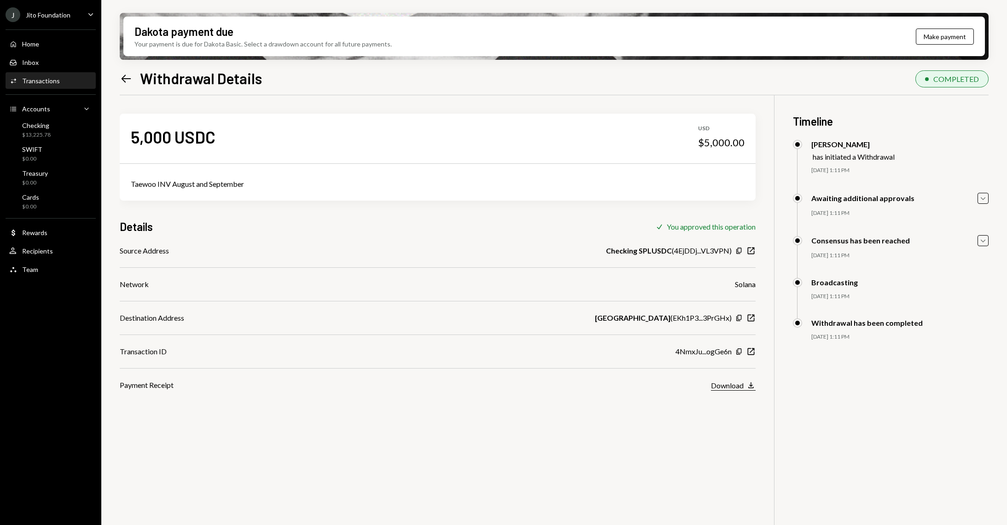
click at [741, 382] on div "Download" at bounding box center [727, 385] width 33 height 9
click at [51, 52] on div "Home Home Inbox Inbox Activities Transactions Accounts Accounts Caret Down Chec…" at bounding box center [50, 152] width 101 height 256
click at [51, 41] on div "Home Home" at bounding box center [50, 44] width 83 height 8
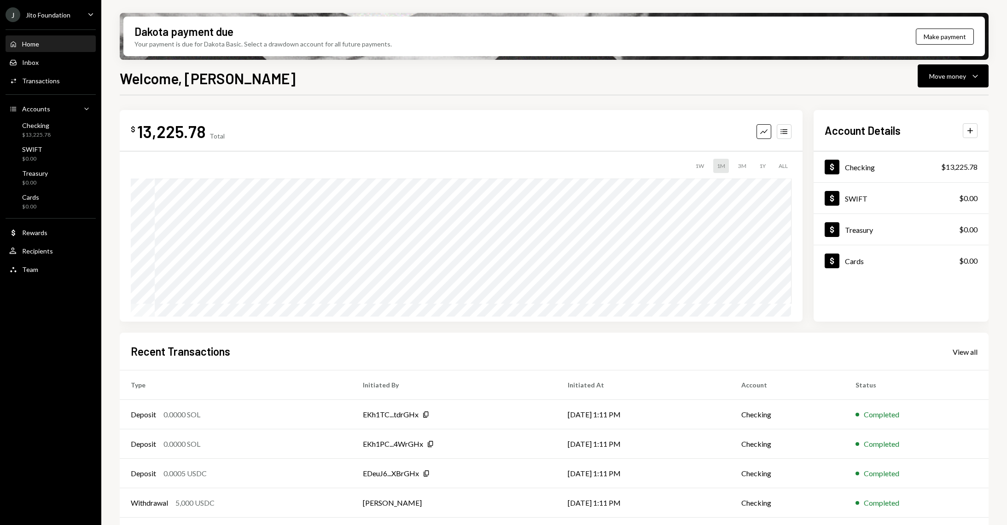
click at [80, 92] on div "Home Home Inbox Inbox Activities Transactions Accounts Accounts Caret Down Chec…" at bounding box center [50, 152] width 101 height 256
click at [74, 77] on div "Activities Transactions" at bounding box center [50, 81] width 83 height 8
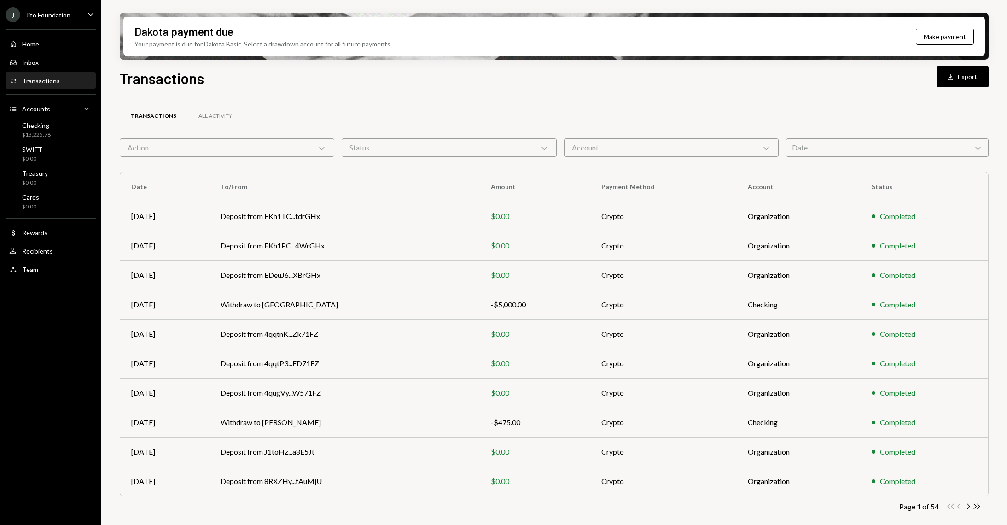
click at [299, 147] on div "Action Chevron Down" at bounding box center [227, 148] width 215 height 18
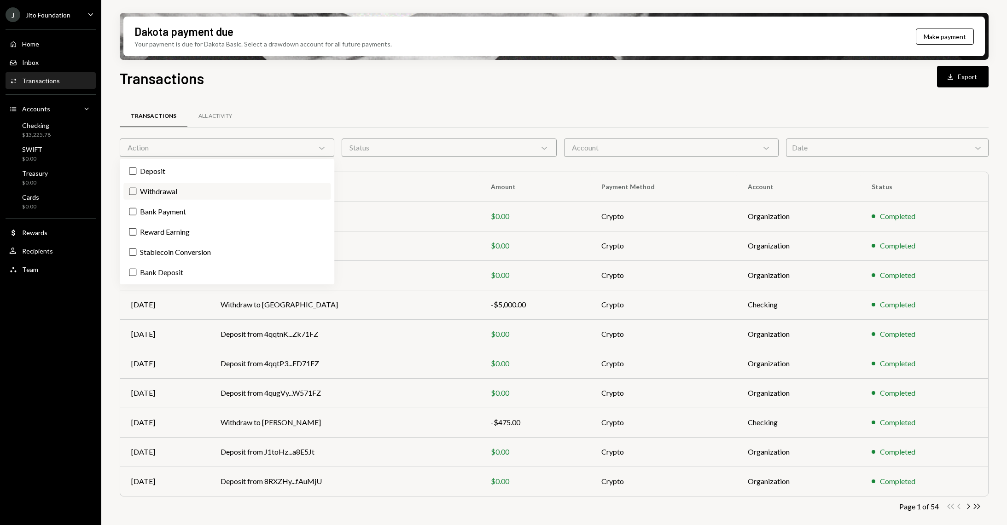
click at [192, 184] on label "Withdrawal" at bounding box center [226, 191] width 207 height 17
click at [136, 188] on button "Withdrawal" at bounding box center [132, 191] width 7 height 7
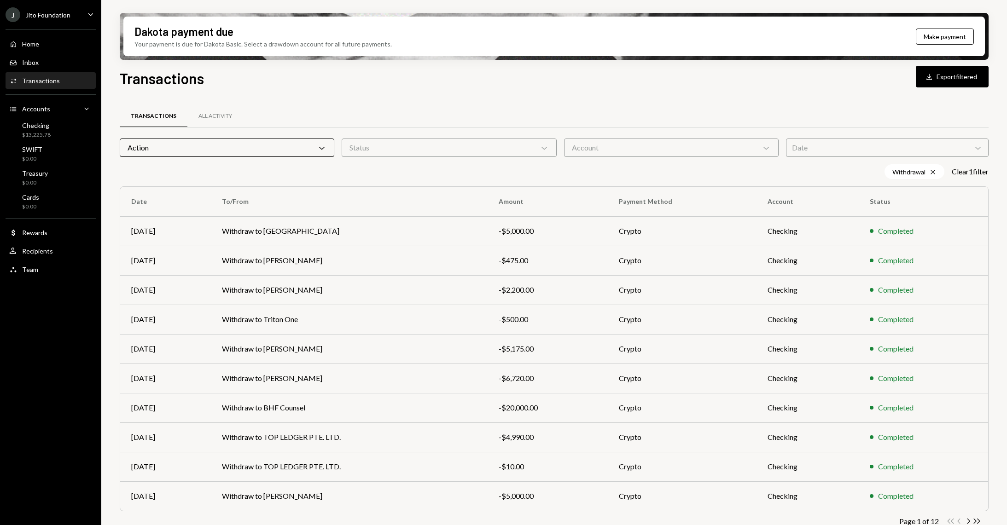
click at [108, 184] on div "Dakota payment due Your payment is due for Dakota Basic. Select a drawdown acco…" at bounding box center [554, 262] width 906 height 525
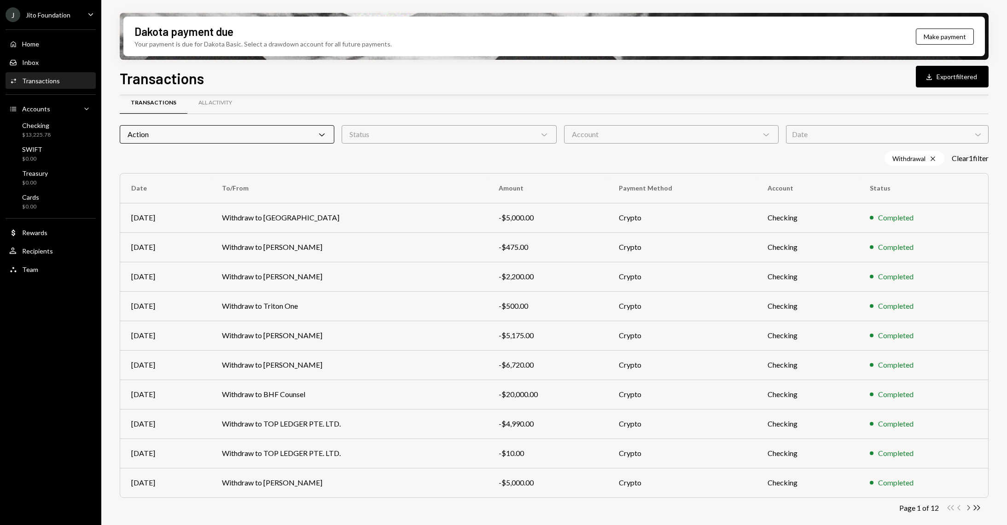
click at [967, 510] on icon "Chevron Right" at bounding box center [968, 508] width 9 height 9
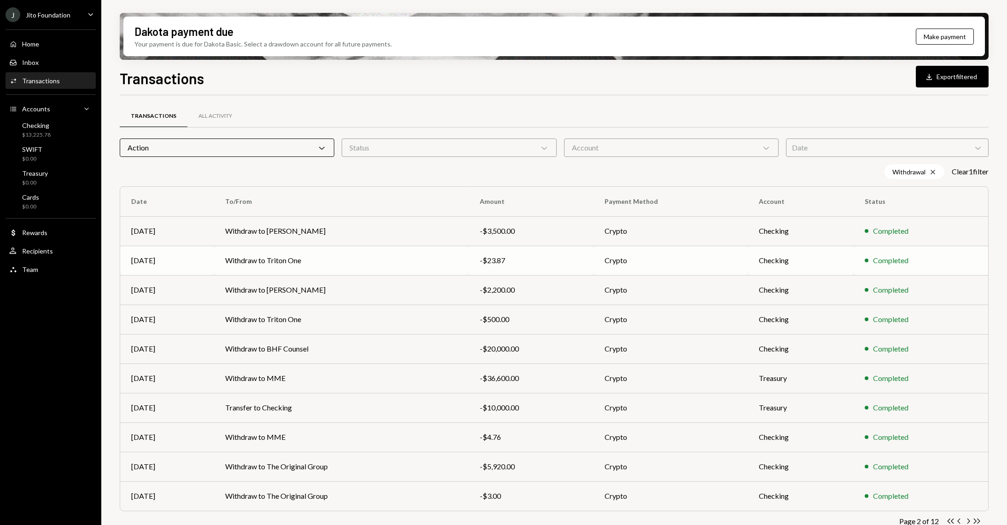
click at [366, 257] on td "Withdraw to Triton One" at bounding box center [341, 260] width 255 height 29
